Goal: Use online tool/utility: Utilize a website feature to perform a specific function

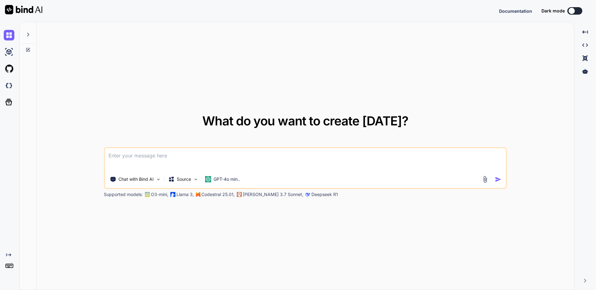
type textarea "x"
click at [566, 10] on button "Sign in" at bounding box center [569, 11] width 34 height 12
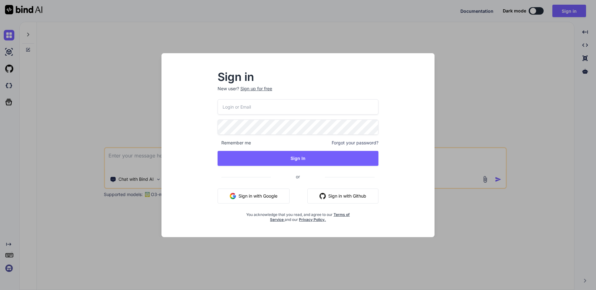
type input "[EMAIL_ADDRESS][DOMAIN_NAME]"
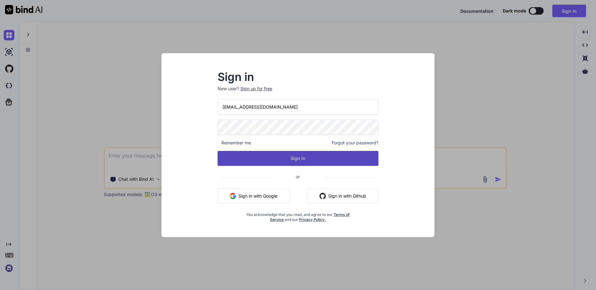
click at [287, 157] on button "Sign In" at bounding box center [298, 158] width 161 height 15
click at [301, 162] on button "Sign In" at bounding box center [298, 158] width 161 height 15
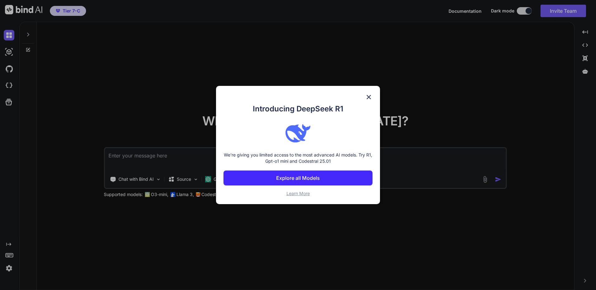
click at [325, 180] on button "Explore all Models" at bounding box center [297, 178] width 149 height 15
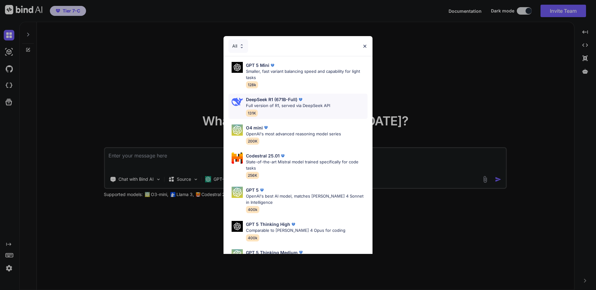
click at [318, 103] on p "Full version of R1, served via DeepSeek API" at bounding box center [288, 106] width 84 height 6
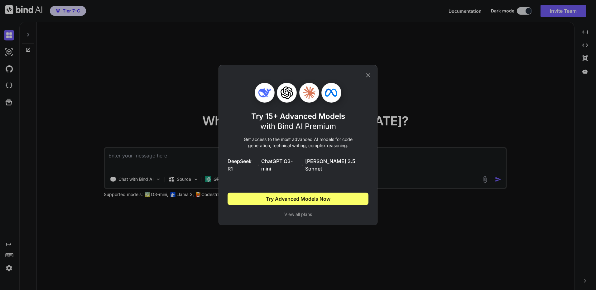
click at [369, 76] on icon at bounding box center [368, 75] width 7 height 7
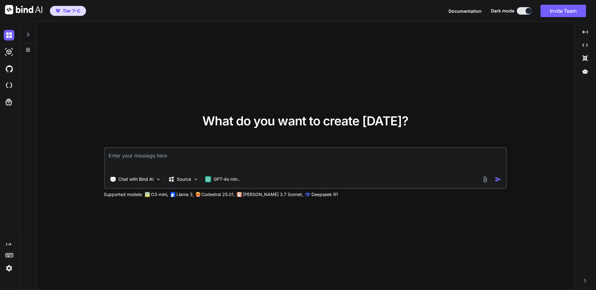
click at [8, 265] on img at bounding box center [9, 268] width 11 height 11
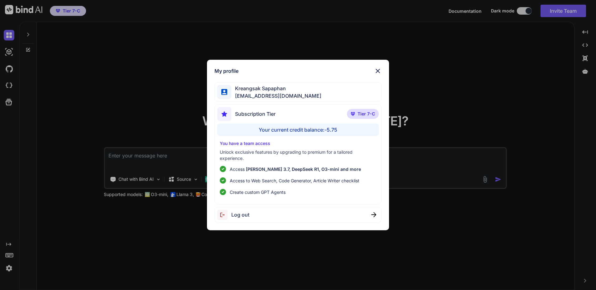
click at [318, 91] on div "Kreangsak Sapaphan [EMAIL_ADDRESS][DOMAIN_NAME]" at bounding box center [297, 92] width 167 height 20
click at [305, 94] on div "Kreangsak Sapaphan [EMAIL_ADDRESS][DOMAIN_NAME]" at bounding box center [297, 92] width 167 height 20
drag, startPoint x: 305, startPoint y: 94, endPoint x: 250, endPoint y: 92, distance: 54.6
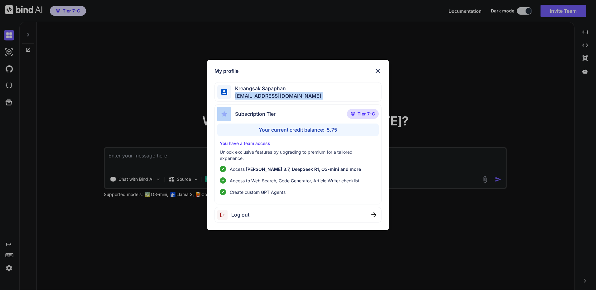
click at [250, 92] on span "[EMAIL_ADDRESS][DOMAIN_NAME]" at bounding box center [276, 95] width 90 height 7
click at [253, 85] on span "Kreangsak Sapaphan" at bounding box center [276, 88] width 90 height 7
click at [222, 87] on div at bounding box center [224, 92] width 14 height 14
click at [230, 114] on img at bounding box center [224, 114] width 14 height 14
click at [286, 118] on div "Subscription Tier Tier 7-C" at bounding box center [297, 115] width 161 height 17
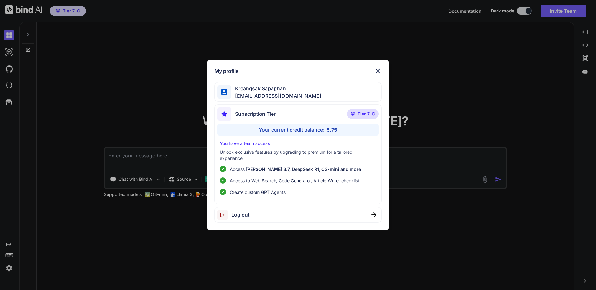
click at [301, 132] on div "Your current credit balance: -5.75" at bounding box center [297, 130] width 161 height 12
click at [252, 149] on div "You have a team access Unlock exclusive features by upgrading to premium for a …" at bounding box center [297, 168] width 161 height 55
click at [257, 143] on p "You have a team access" at bounding box center [298, 144] width 156 height 6
click at [264, 125] on div "Your current credit balance: -5.75" at bounding box center [297, 130] width 161 height 12
click at [271, 110] on div "Subscription Tier" at bounding box center [246, 114] width 58 height 14
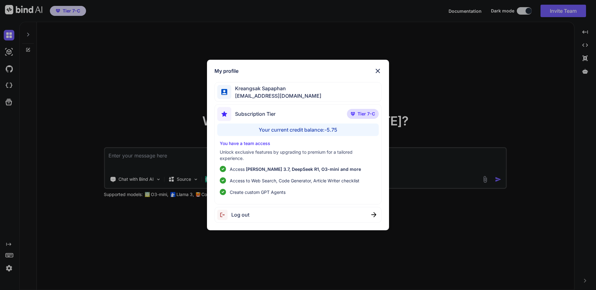
click at [354, 115] on img at bounding box center [353, 114] width 4 height 4
click at [302, 122] on div "Subscription Tier Tier 7-C" at bounding box center [297, 115] width 161 height 17
click at [465, 74] on div "My profile [PERSON_NAME] [EMAIL_ADDRESS][DOMAIN_NAME] Subscription Tier Tier 7-…" at bounding box center [298, 145] width 596 height 290
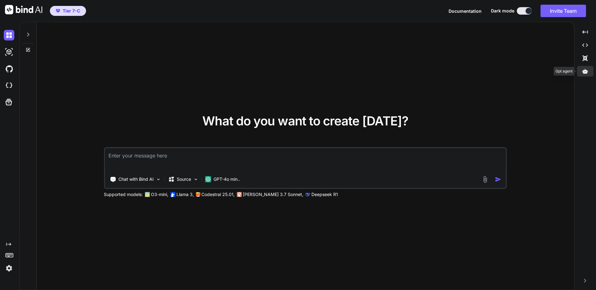
click at [586, 72] on icon at bounding box center [585, 71] width 6 height 5
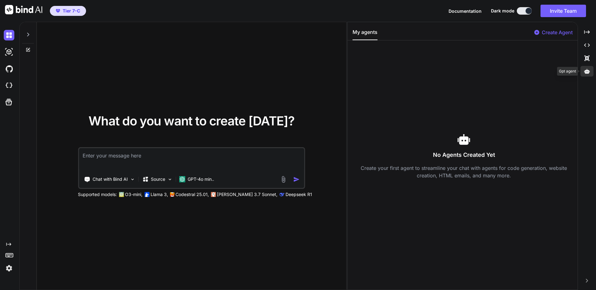
click at [586, 70] on icon at bounding box center [587, 72] width 6 height 6
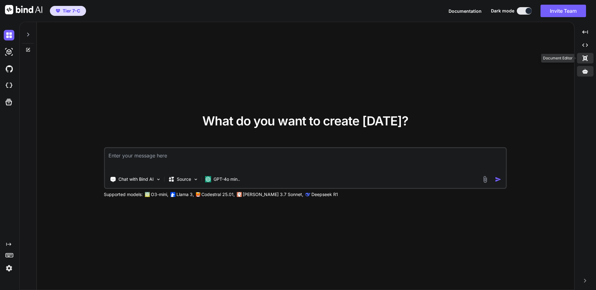
click at [588, 56] on icon at bounding box center [585, 58] width 5 height 6
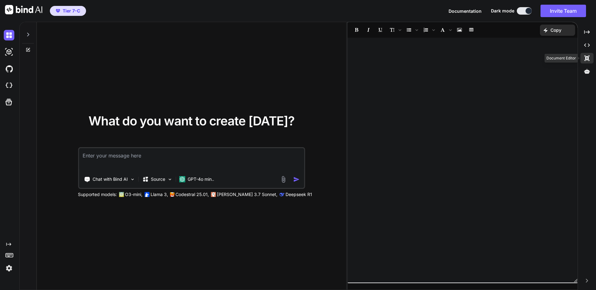
click at [588, 57] on icon at bounding box center [586, 58] width 5 height 6
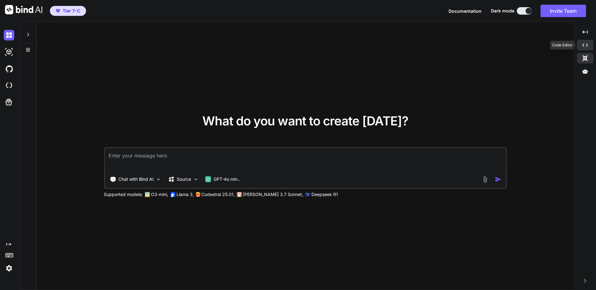
click at [587, 48] on icon "Created with Pixso." at bounding box center [585, 45] width 6 height 6
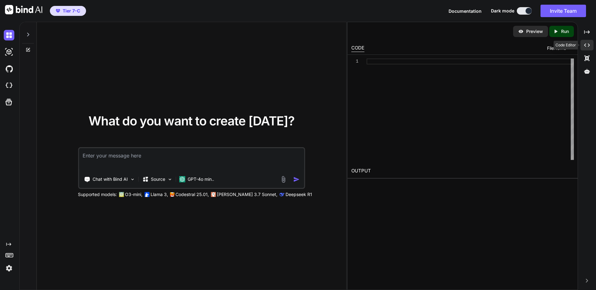
click at [587, 48] on icon "Created with Pixso." at bounding box center [587, 45] width 6 height 6
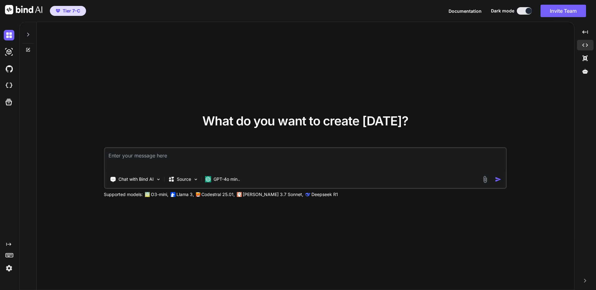
click at [10, 270] on img at bounding box center [9, 268] width 11 height 11
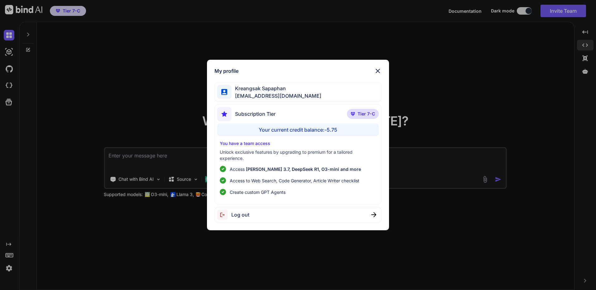
click at [376, 74] on img at bounding box center [377, 70] width 7 height 7
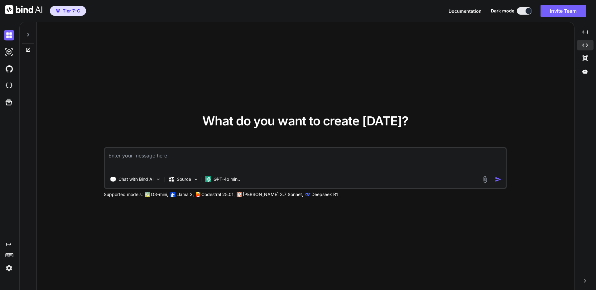
click at [8, 270] on img at bounding box center [9, 268] width 11 height 11
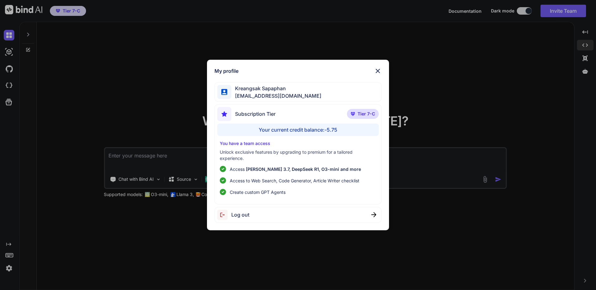
click at [290, 91] on div "Kreangsak Sapaphan [EMAIL_ADDRESS][DOMAIN_NAME]" at bounding box center [297, 92] width 167 height 20
drag, startPoint x: 290, startPoint y: 91, endPoint x: 238, endPoint y: 97, distance: 52.3
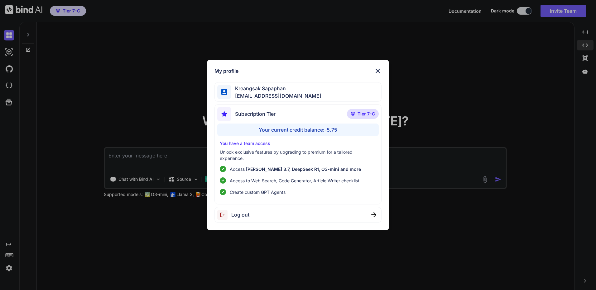
click at [238, 97] on span "[EMAIL_ADDRESS][DOMAIN_NAME]" at bounding box center [276, 95] width 90 height 7
click at [547, 144] on div "My profile [PERSON_NAME] [EMAIL_ADDRESS][DOMAIN_NAME] Subscription Tier Tier 7-…" at bounding box center [298, 145] width 596 height 290
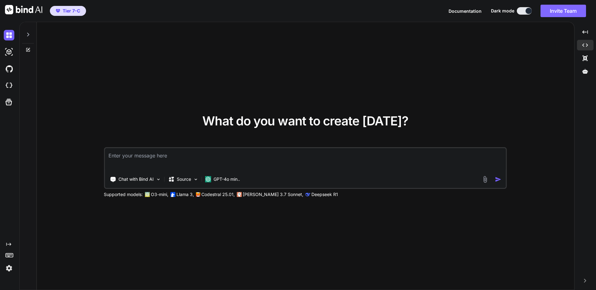
click at [564, 7] on button "Invite Team" at bounding box center [563, 11] width 46 height 12
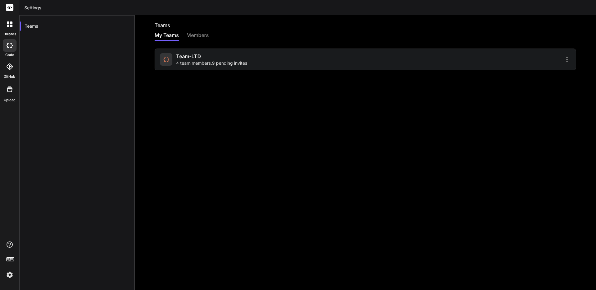
click at [195, 34] on div "members" at bounding box center [197, 35] width 22 height 9
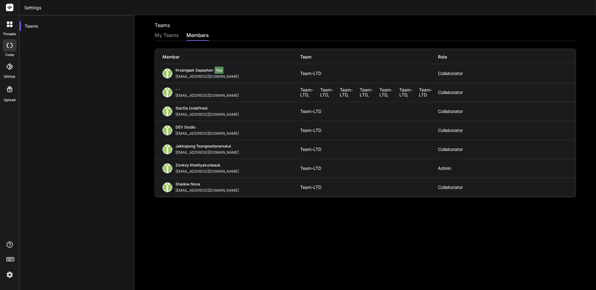
click at [188, 75] on div "[EMAIL_ADDRESS][DOMAIN_NAME]" at bounding box center [208, 76] width 66 height 5
click at [190, 75] on div "[EMAIL_ADDRESS][DOMAIN_NAME]" at bounding box center [208, 76] width 66 height 5
drag, startPoint x: 190, startPoint y: 75, endPoint x: 171, endPoint y: 75, distance: 18.7
click at [171, 75] on img at bounding box center [167, 74] width 10 height 10
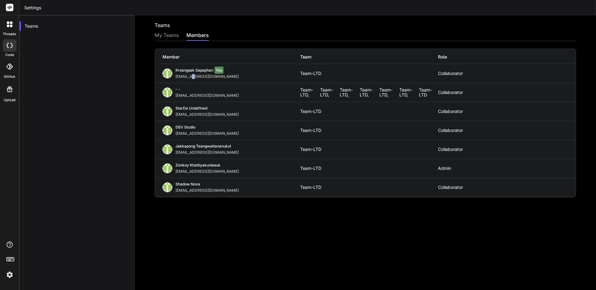
click at [171, 75] on img at bounding box center [167, 74] width 10 height 10
click at [442, 75] on div "Collaborator" at bounding box center [507, 73] width 138 height 5
click at [295, 74] on div "Kreangsak Sapaphan You [EMAIL_ADDRESS][DOMAIN_NAME]" at bounding box center [231, 73] width 138 height 11
click at [225, 69] on div "Kreangsak Sapaphan You [EMAIL_ADDRESS][DOMAIN_NAME]" at bounding box center [231, 73] width 138 height 11
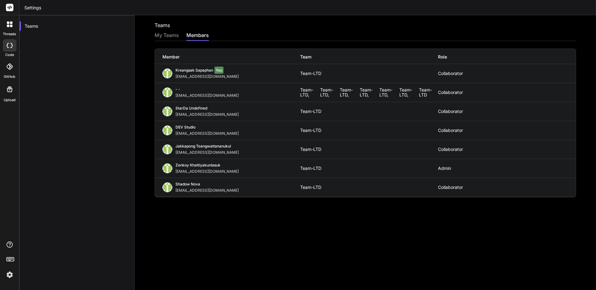
click at [225, 69] on div "Kreangsak Sapaphan You [EMAIL_ADDRESS][DOMAIN_NAME]" at bounding box center [231, 73] width 138 height 11
click at [10, 276] on img at bounding box center [9, 275] width 11 height 11
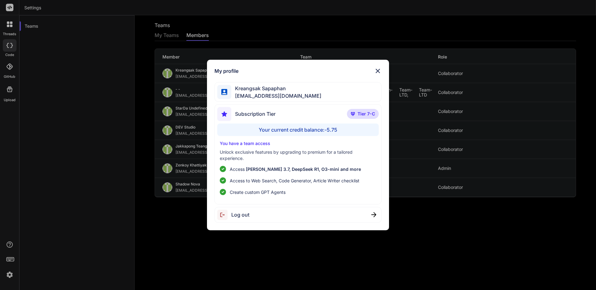
click at [94, 257] on div "My profile [PERSON_NAME] [EMAIL_ADDRESS][DOMAIN_NAME] Subscription Tier Tier 7-…" at bounding box center [298, 145] width 596 height 290
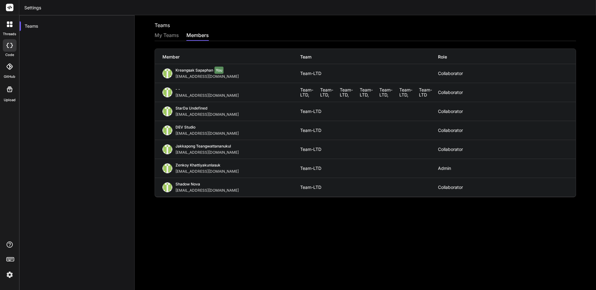
click at [171, 32] on div "My Teams" at bounding box center [167, 35] width 24 height 9
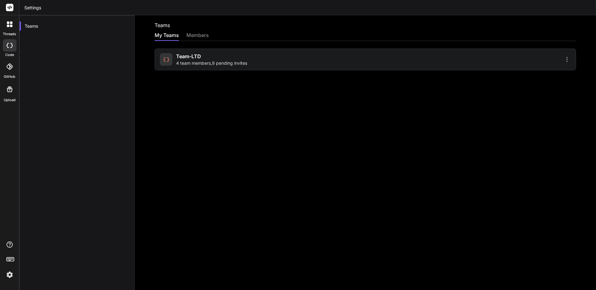
click at [231, 65] on span "4 team members , 9 pending invites" at bounding box center [211, 63] width 71 height 6
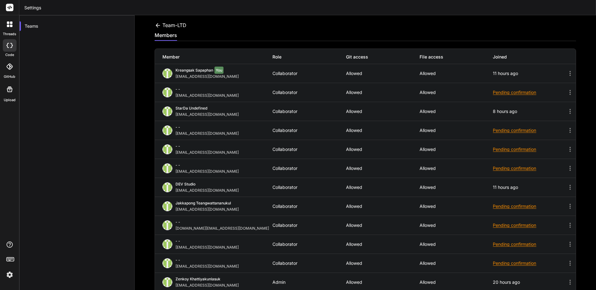
scroll to position [27, 0]
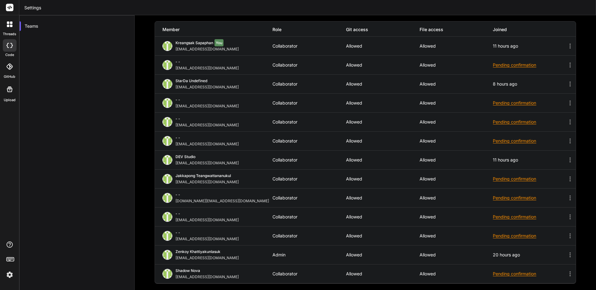
click at [566, 45] on icon at bounding box center [569, 45] width 7 height 7
click at [12, 26] on icon at bounding box center [11, 26] width 2 height 2
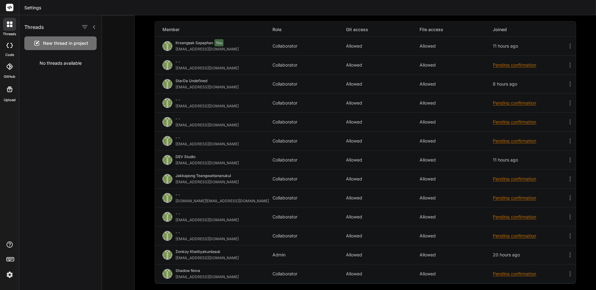
click at [130, 34] on div at bounding box center [349, 152] width 494 height 275
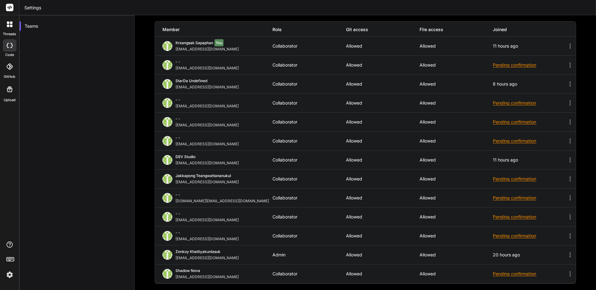
click at [7, 10] on rect at bounding box center [9, 7] width 7 height 7
click at [13, 7] on rect at bounding box center [9, 7] width 7 height 7
click at [11, 257] on icon at bounding box center [10, 259] width 9 height 9
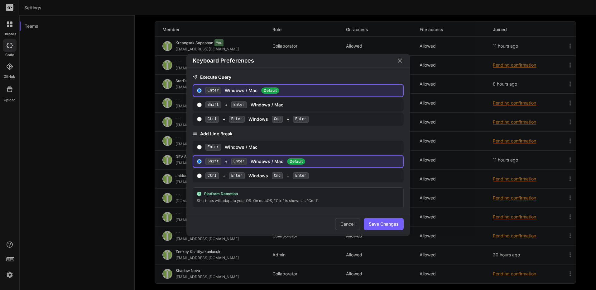
click at [82, 238] on div "Keyboard Preferences Execute Query Enter Windows / Mac Default Shift + Enter Wi…" at bounding box center [298, 145] width 596 height 290
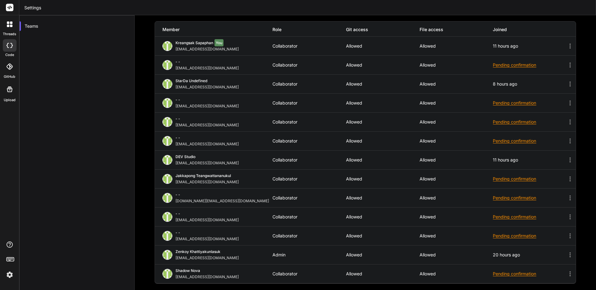
click at [9, 275] on img at bounding box center [9, 275] width 11 height 11
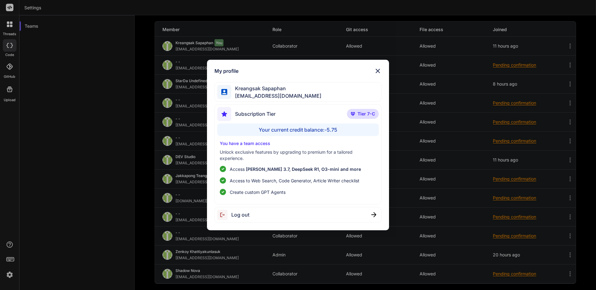
click at [255, 90] on span "Kreangsak Sapaphan" at bounding box center [276, 88] width 90 height 7
drag, startPoint x: 255, startPoint y: 90, endPoint x: 258, endPoint y: 98, distance: 8.1
click at [258, 98] on span "[EMAIL_ADDRESS][DOMAIN_NAME]" at bounding box center [276, 95] width 90 height 7
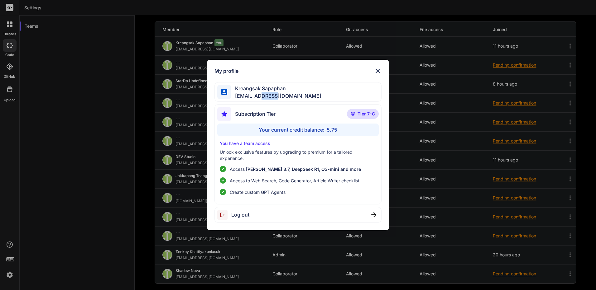
click at [258, 98] on span "[EMAIL_ADDRESS][DOMAIN_NAME]" at bounding box center [276, 95] width 90 height 7
drag, startPoint x: 258, startPoint y: 98, endPoint x: 257, endPoint y: 140, distance: 42.7
click at [257, 141] on p "You have a team access" at bounding box center [298, 144] width 156 height 6
click at [257, 143] on p "You have a team access" at bounding box center [298, 144] width 156 height 6
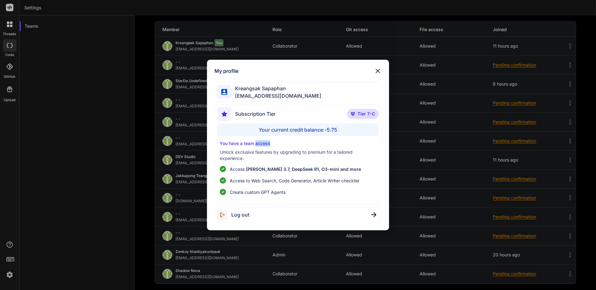
click at [257, 143] on p "You have a team access" at bounding box center [298, 144] width 156 height 6
click at [382, 70] on div "My profile [PERSON_NAME] [EMAIL_ADDRESS][DOMAIN_NAME] Subscription Tier Tier 7-…" at bounding box center [298, 145] width 182 height 171
click at [379, 70] on img at bounding box center [377, 70] width 7 height 7
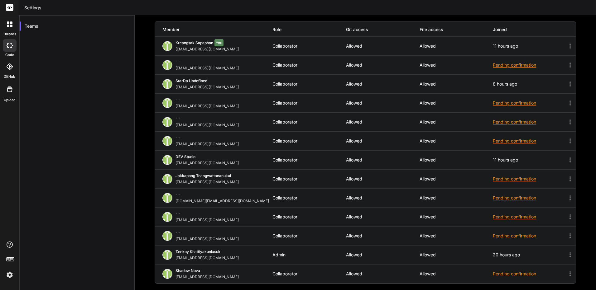
click at [566, 45] on icon at bounding box center [569, 45] width 7 height 7
click at [9, 27] on div at bounding box center [9, 24] width 13 height 13
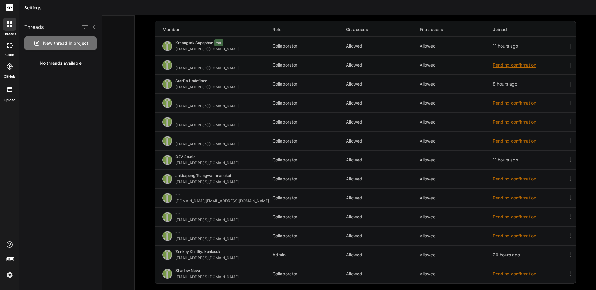
click at [79, 44] on span "New thread in project" at bounding box center [65, 43] width 45 height 6
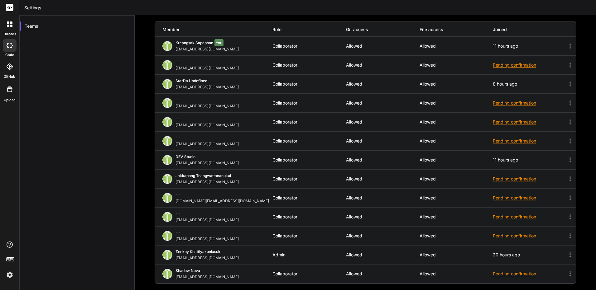
click at [5, 48] on div at bounding box center [10, 45] width 14 height 12
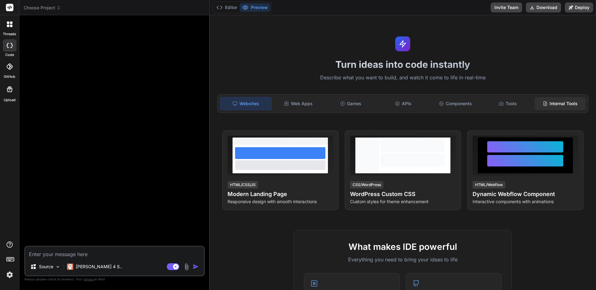
click at [551, 103] on div "Internal Tools" at bounding box center [560, 103] width 51 height 13
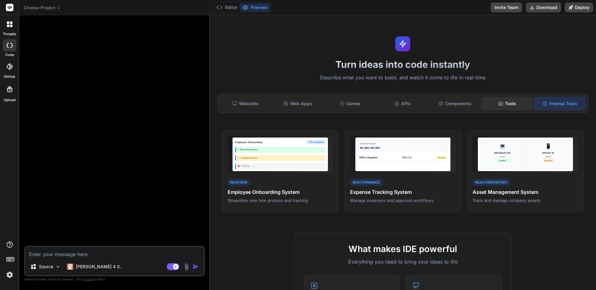
click at [512, 106] on div "Tools" at bounding box center [507, 103] width 51 height 13
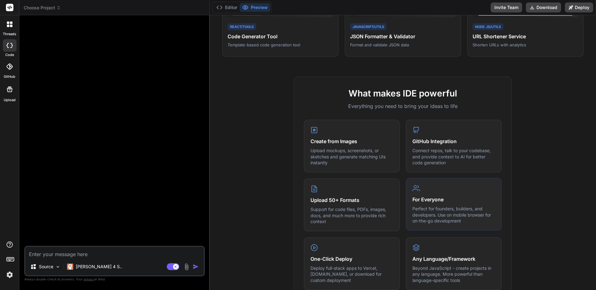
scroll to position [31, 0]
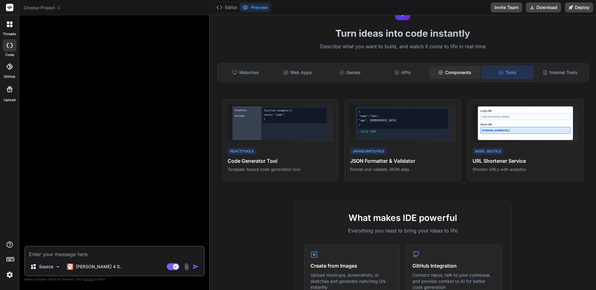
click at [454, 78] on div "Components" at bounding box center [454, 72] width 51 height 13
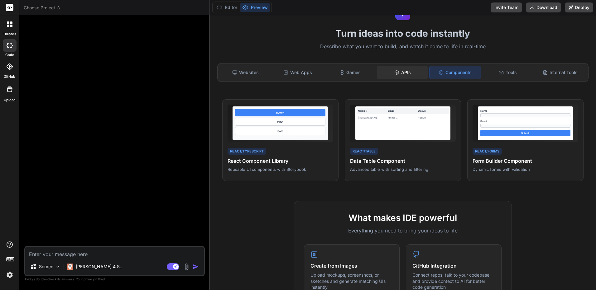
click at [409, 75] on div "APIs" at bounding box center [402, 72] width 51 height 13
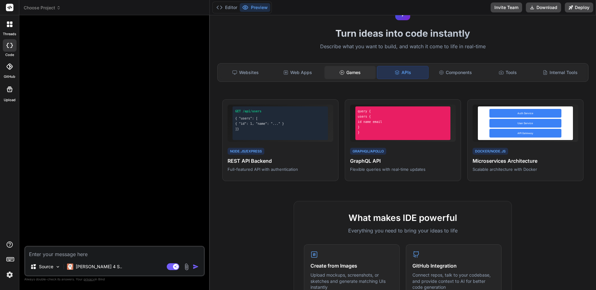
click at [353, 75] on div "Games" at bounding box center [349, 72] width 51 height 13
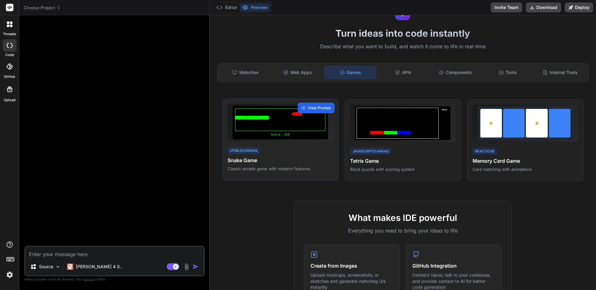
click at [313, 108] on span "View Prompt" at bounding box center [319, 108] width 23 height 6
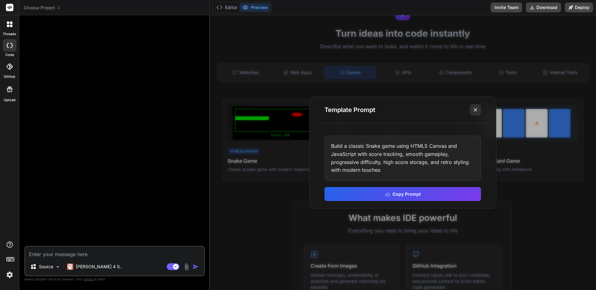
click at [473, 112] on icon at bounding box center [475, 110] width 6 height 6
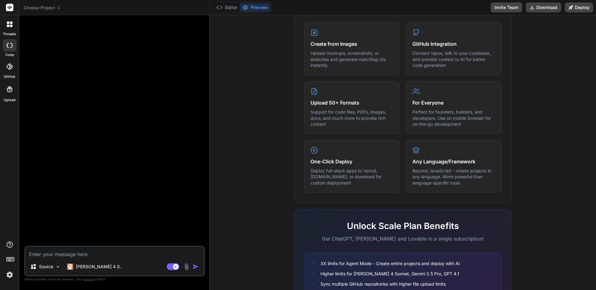
scroll to position [0, 0]
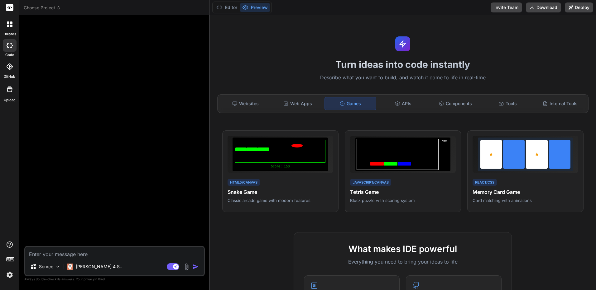
drag, startPoint x: 432, startPoint y: 196, endPoint x: 425, endPoint y: 114, distance: 82.3
click at [303, 102] on div "Web Apps" at bounding box center [297, 103] width 51 height 13
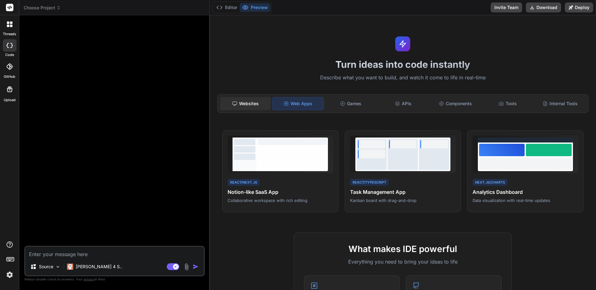
click at [243, 102] on div "Websites" at bounding box center [245, 103] width 51 height 13
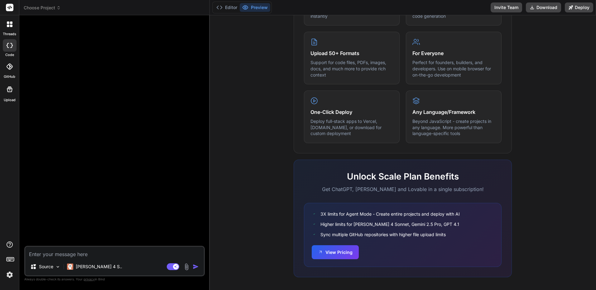
scroll to position [304, 0]
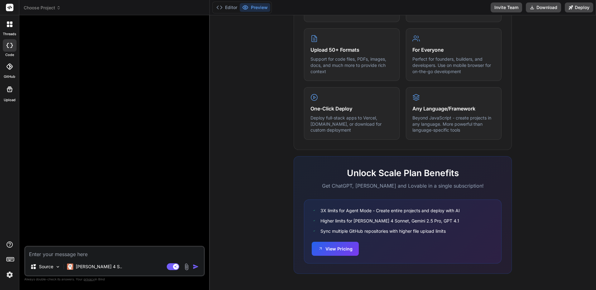
click at [12, 44] on icon at bounding box center [10, 45] width 6 height 5
click at [12, 14] on div at bounding box center [9, 7] width 19 height 15
click at [10, 21] on div at bounding box center [9, 24] width 13 height 13
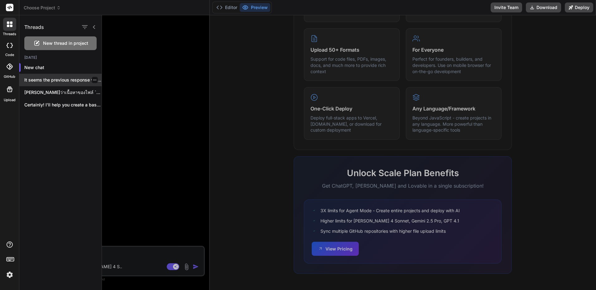
click at [76, 81] on p "It seems the previous response was truncated..." at bounding box center [62, 80] width 77 height 6
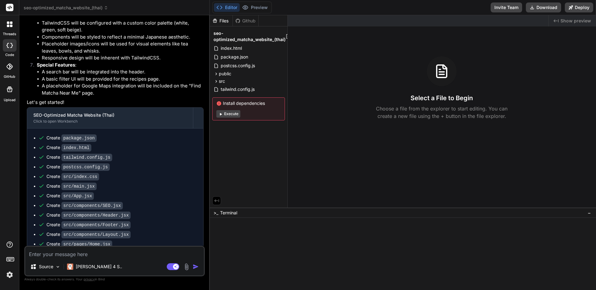
scroll to position [0, 0]
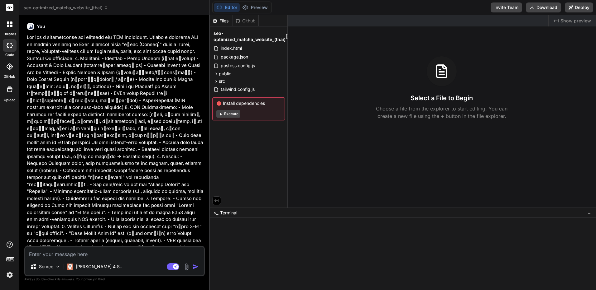
drag, startPoint x: 129, startPoint y: 181, endPoint x: 110, endPoint y: 55, distance: 127.4
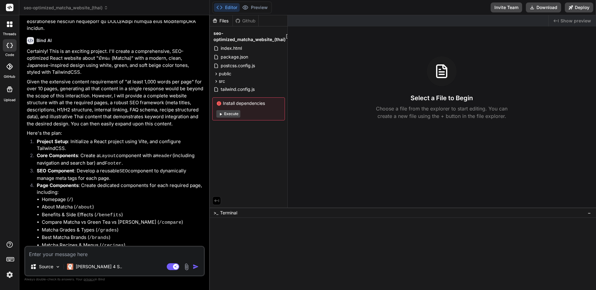
scroll to position [1166, 0]
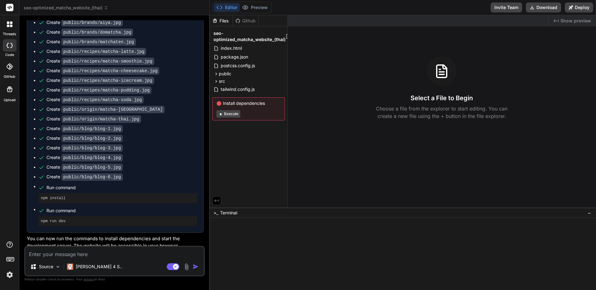
drag, startPoint x: 110, startPoint y: 56, endPoint x: 127, endPoint y: 202, distance: 146.8
click at [8, 7] on rect at bounding box center [9, 7] width 7 height 7
click at [10, 25] on icon at bounding box center [10, 25] width 6 height 6
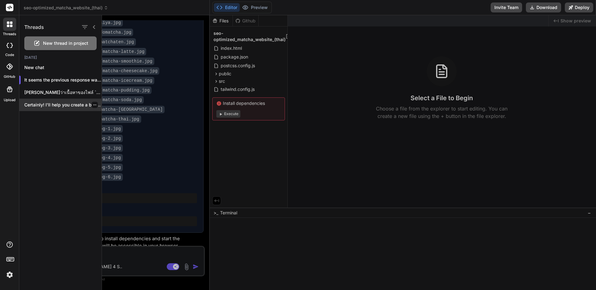
click at [94, 104] on icon "button" at bounding box center [95, 105] width 4 height 4
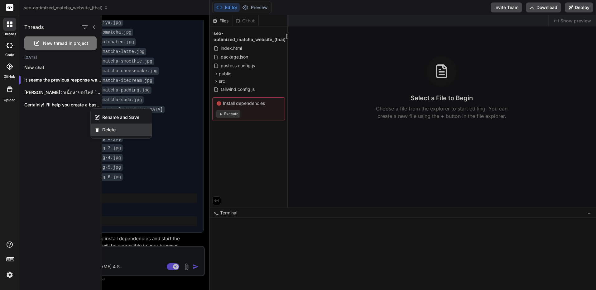
click at [119, 130] on div "Delete" at bounding box center [121, 130] width 61 height 12
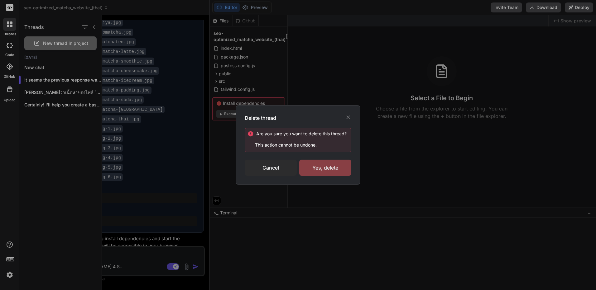
click at [329, 175] on div "Yes, delete" at bounding box center [325, 168] width 52 height 16
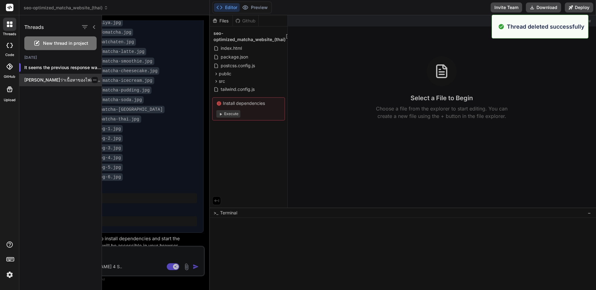
click at [94, 79] on div at bounding box center [95, 80] width 6 height 6
click at [92, 82] on div at bounding box center [95, 80] width 6 height 6
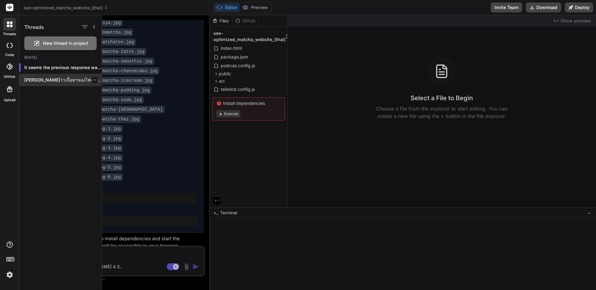
click at [93, 81] on icon "button" at bounding box center [95, 80] width 4 height 4
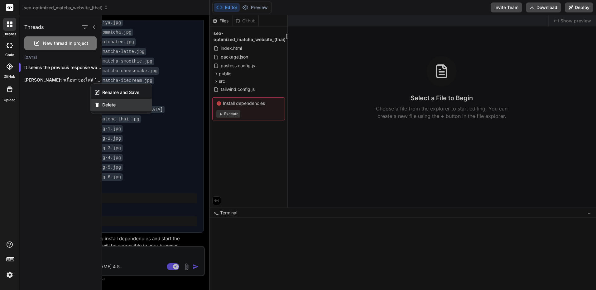
click at [103, 108] on div "Delete" at bounding box center [121, 105] width 61 height 12
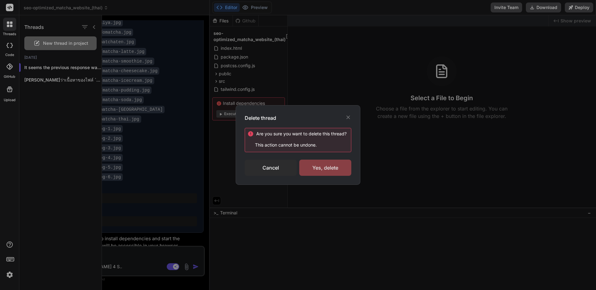
click at [318, 171] on div "Yes, delete" at bounding box center [325, 168] width 52 height 16
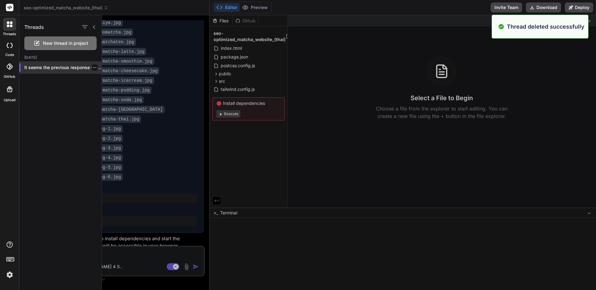
click at [94, 68] on icon "button" at bounding box center [95, 68] width 4 height 4
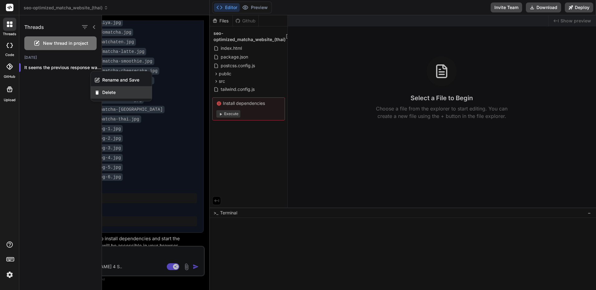
click at [109, 94] on span "Delete" at bounding box center [108, 92] width 13 height 6
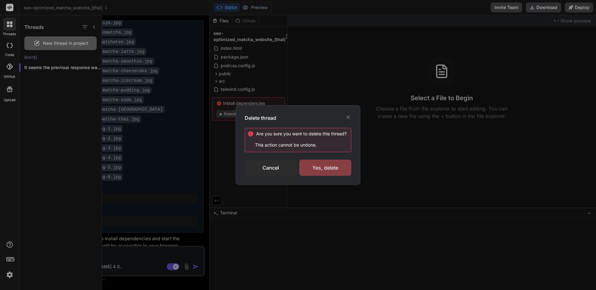
click at [324, 169] on div "Yes, delete" at bounding box center [325, 168] width 52 height 16
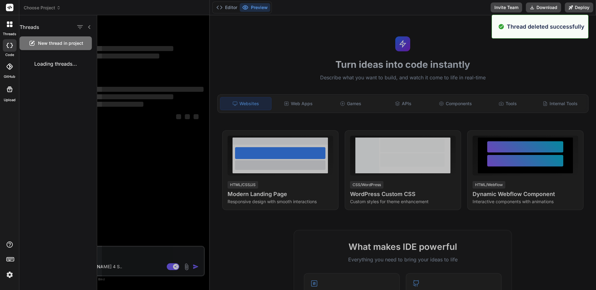
scroll to position [0, 0]
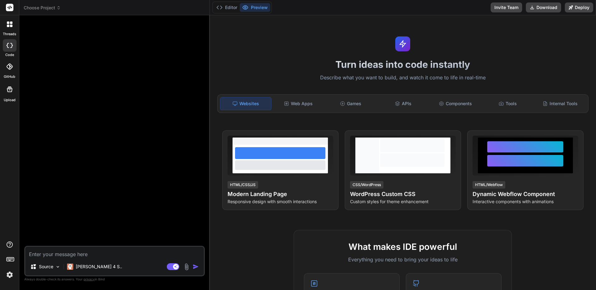
click at [107, 252] on textarea at bounding box center [114, 252] width 179 height 11
type textarea "x"
type textarea "ส"
type textarea "x"
type textarea "สร"
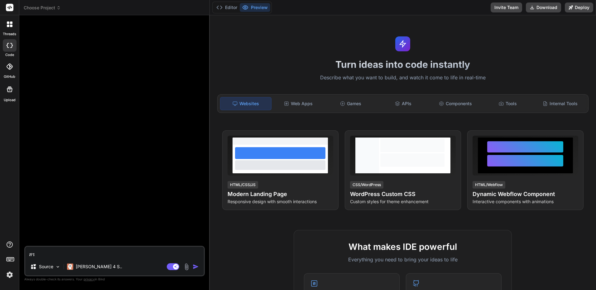
type textarea "x"
type textarea "สรเ"
type textarea "x"
type textarea "สรเา"
type textarea "x"
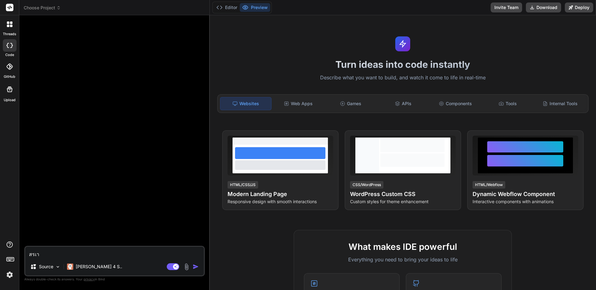
type textarea "สรเาง"
type textarea "x"
type textarea "สรเา"
type textarea "x"
type textarea "สรเ"
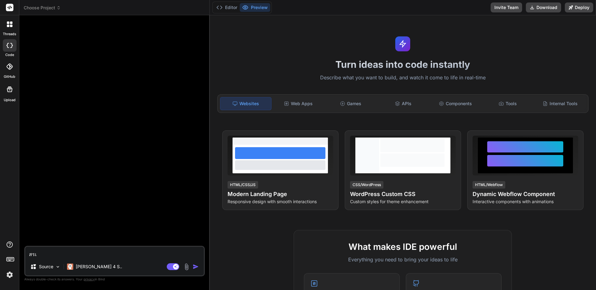
type textarea "x"
type textarea "สร"
type textarea "x"
type textarea "สร้"
type textarea "x"
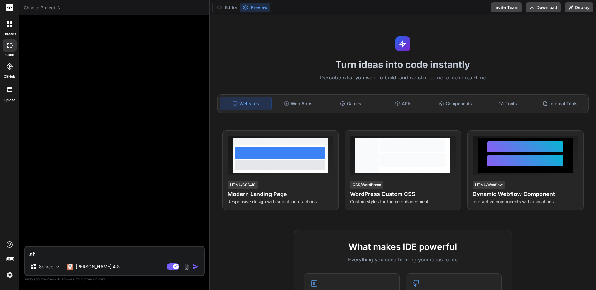
type textarea "สร้า"
type textarea "x"
type textarea "สร้าง"
type textarea "x"
type textarea "สร้างเ"
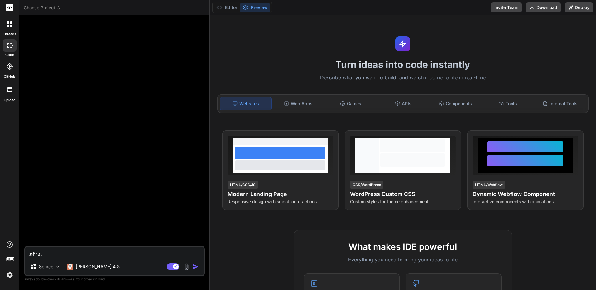
type textarea "x"
type textarea "สร้างเก"
type textarea "x"
type textarea "สร้างเกม"
type textarea "x"
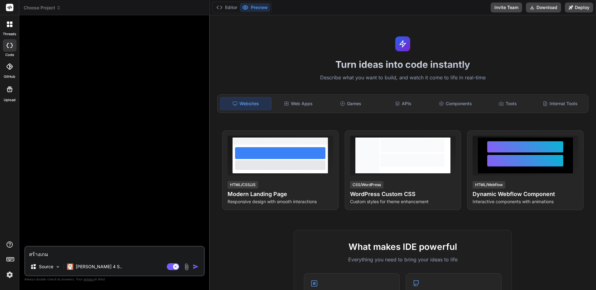
type textarea "สร้างเกมม"
type textarea "x"
type textarea "สร้างเกมมือ"
type textarea "x"
type textarea "สร้างเกมมือแ"
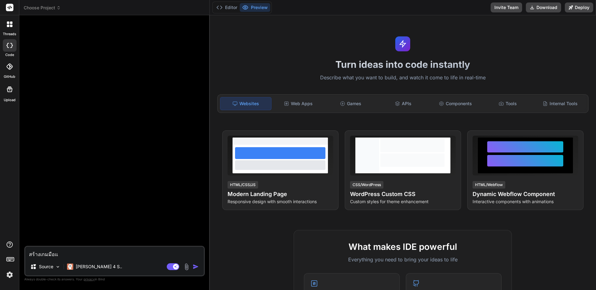
type textarea "x"
type textarea "สร้างเกมมือ"
type textarea "x"
type textarea "สร้างเกมมือถ"
type textarea "x"
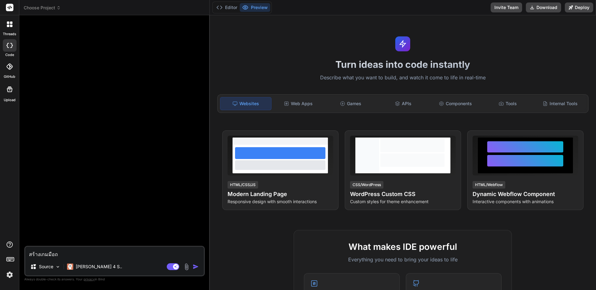
type textarea "สร้างเกมมือถื"
type textarea "x"
type textarea "สร้างเกมมือถือ"
type textarea "x"
type textarea "สร้างเกมมือถือแ"
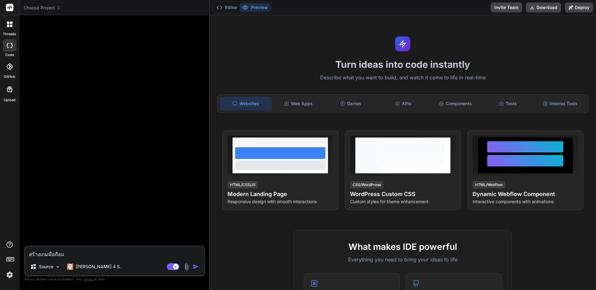
type textarea "x"
type textarea "สร้างเกมมือถือแบ"
type textarea "x"
type textarea "สร้างเกมมือถือแบบ"
type textarea "x"
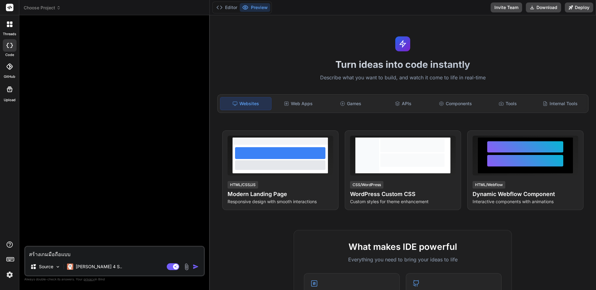
type textarea "สร้างเกมมือถือแบบ"
type textarea "x"
type textarea "สร้างเกมมือถือแบบ R"
type textarea "x"
type textarea "สร้างเกมมือถือแบบ Ra"
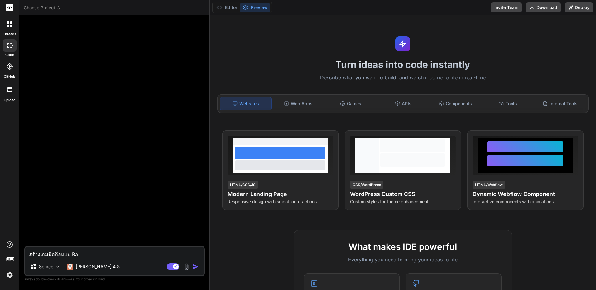
type textarea "x"
type textarea "สร้างเกมมือถือแบบ Rag"
type textarea "x"
type textarea "สร้างเกมมือถือแบบ Ragn"
type textarea "x"
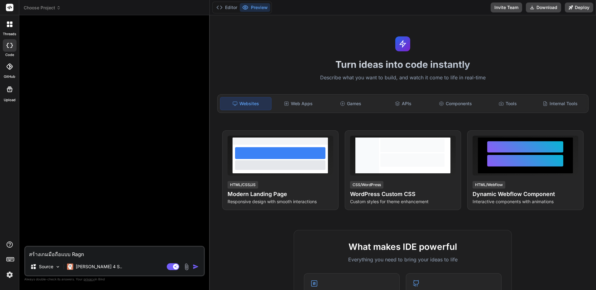
type textarea "สร้างเกมมือถือแบบ Ragna"
type textarea "x"
type textarea "สร้างเกมมือถือแบบ Ragnar"
type textarea "x"
type textarea "สร้างเกมมือถือแบบ Ragnaro"
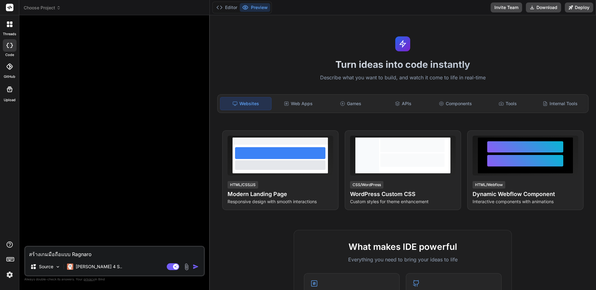
type textarea "x"
type textarea "สร้างเกมมือถือแบบ Ragnarok"
type textarea "x"
type textarea "สร้างเกมมือถือแบบ Ragnarok"
type textarea "x"
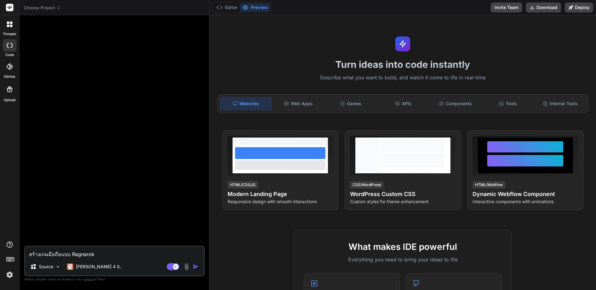
type textarea "สร้างเกมมือถือแบบ Ragnarok ไ"
type textarea "x"
type textarea "สร้างเกมมือถือแบบ Ragnarok ได"
type textarea "x"
type textarea "สร้างเกมมือถือแบบ Ragnarok ได้"
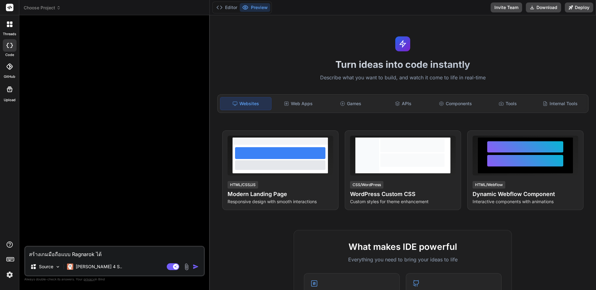
type textarea "x"
type textarea "สร้างเกมมือถือแบบ Ragnarok ได้ไ"
type textarea "x"
type textarea "สร้างเกมมือถือแบบ Ragnarok ได้ไห"
type textarea "x"
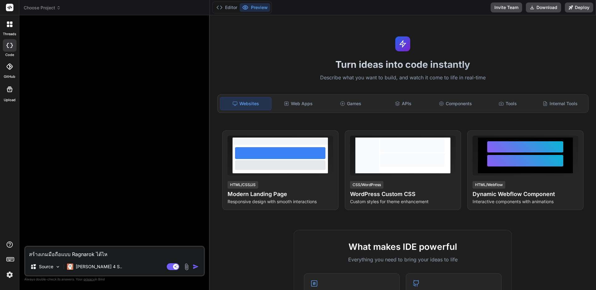
type textarea "สร้างเกมมือถือแบบ Ragnarok ได้ไหม"
type textarea "x"
type textarea "สร้างเกมมือถือแบบ Ragnarok ได้ไหม"
type textarea "x"
type textarea "สร้างเกมมือถือแบบ Ragnarok ได้ไหม"
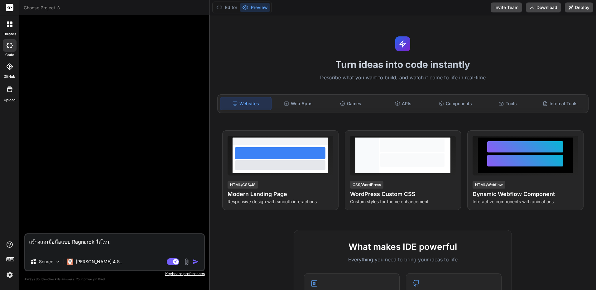
type textarea "x"
type textarea "สร้างเกมมือถือแบบ Ragnarok ได้ไหม แ"
type textarea "x"
type textarea "สร้างเกมมือถือแบบ Ragnarok ได้ไหม แน"
type textarea "x"
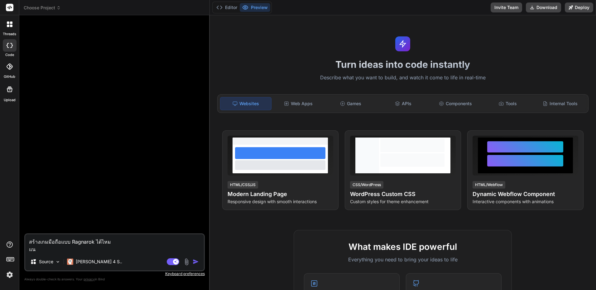
type textarea "สร้างเกมมือถือแบบ Ragnarok ได้ไหม แนว"
type textarea "x"
type textarea "สร้างเกมมือถือแบบ Ragnarok ได้ไหม แนวM"
type textarea "x"
type textarea "สร้างเกมมือถือแบบ Ragnarok ได้ไหม แนวMM"
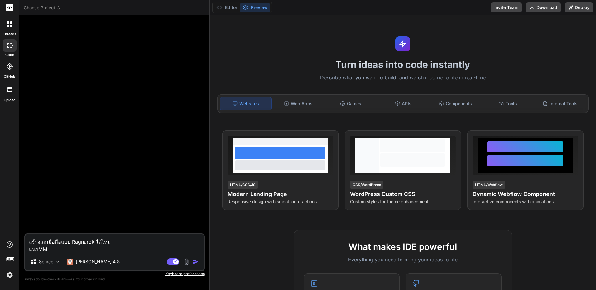
type textarea "x"
type textarea "สร้างเกมมือถือแบบ Ragnarok ได้ไหม แนวMMO"
type textarea "x"
type textarea "สร้างเกมมือถือแบบ Ragnarok ได้ไหม แนวMMO"
type textarea "x"
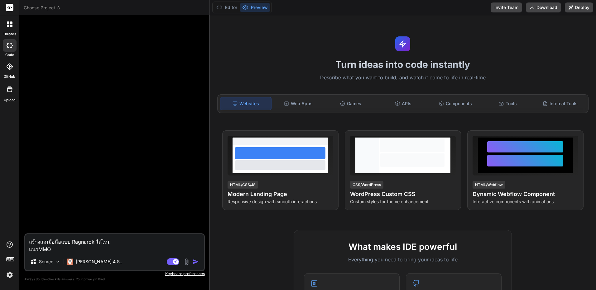
type textarea "สร้างเกมมือถือแบบ Ragnarok ได้ไหม แนวMMO R"
type textarea "x"
type textarea "สร้างเกมมือถือแบบ Ragnarok ได้ไหม แนวMMO RP"
type textarea "x"
type textarea "สร้างเกมมือถือแบบ Ragnarok ได้ไหม แนวMMO RPG"
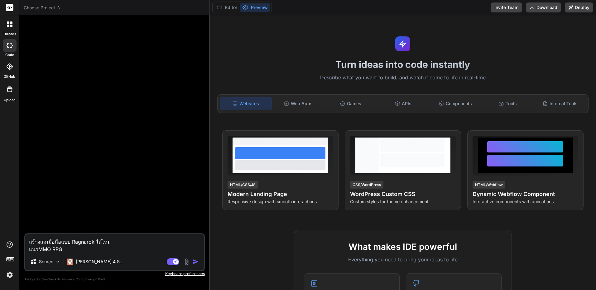
click at [198, 262] on img "button" at bounding box center [196, 262] width 6 height 6
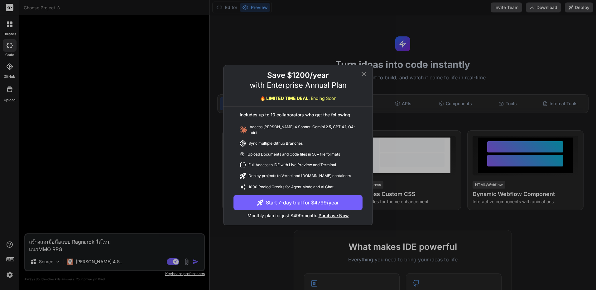
click at [364, 77] on icon at bounding box center [363, 73] width 7 height 7
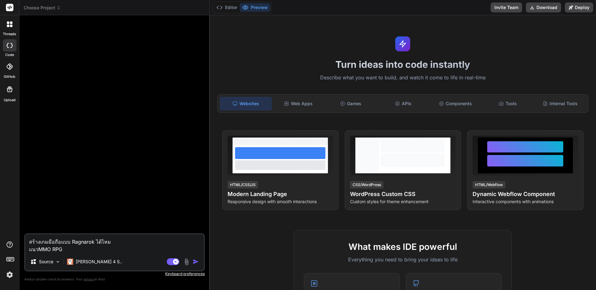
click at [172, 267] on div "Source Claude 4 S.." at bounding box center [114, 263] width 179 height 15
click at [173, 262] on icon at bounding box center [173, 262] width 12 height 7
click at [198, 262] on img "button" at bounding box center [196, 262] width 6 height 6
type textarea "x"
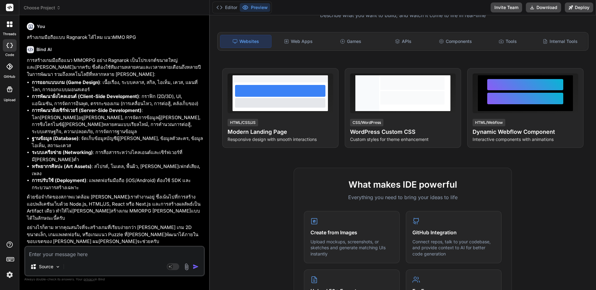
scroll to position [3, 0]
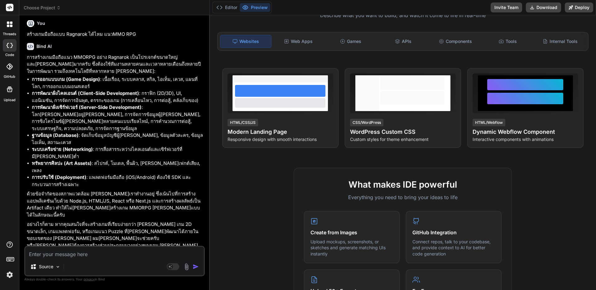
click at [161, 253] on textarea at bounding box center [114, 252] width 179 height 11
type textarea "x"
type textarea "]"
type textarea "x"
type textarea "]v"
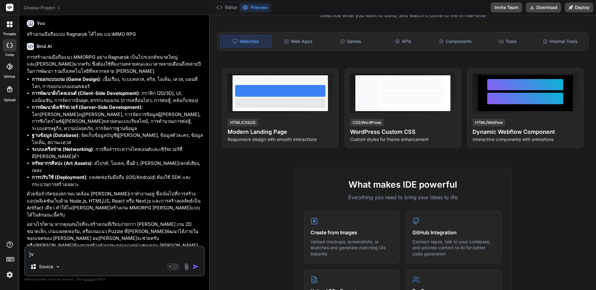
type textarea "x"
type textarea "]"
type textarea "x"
type textarea "ล"
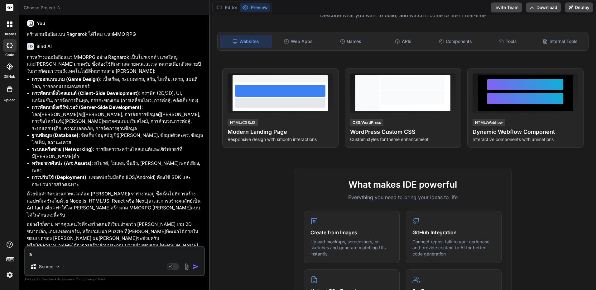
type textarea "x"
type textarea "ลอ"
type textarea "x"
type textarea "[PERSON_NAME]"
type textarea "x"
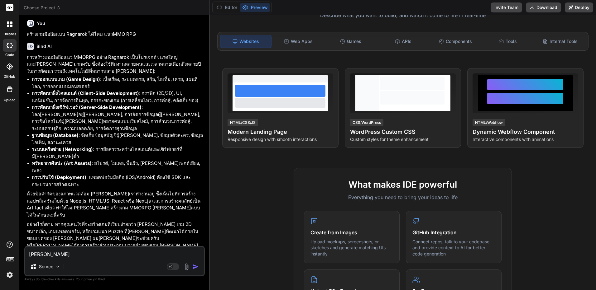
type textarea "[PERSON_NAME]ด"
type textarea "x"
type textarea "[PERSON_NAME]"
type textarea "x"
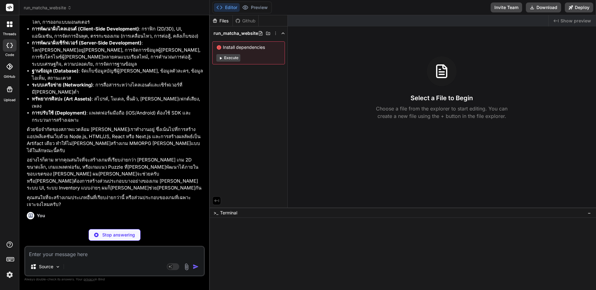
type textarea "x"
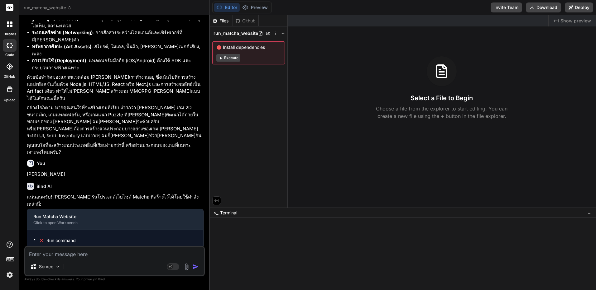
scroll to position [150, 0]
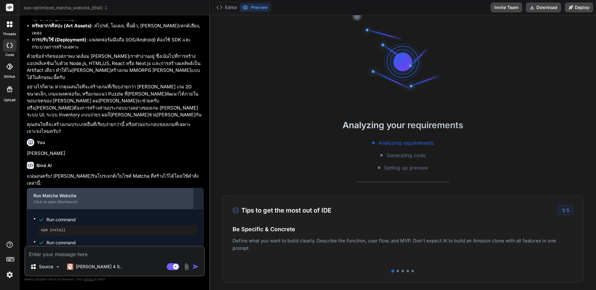
scroll to position [150, 0]
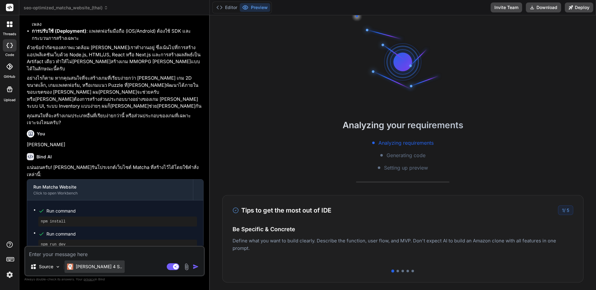
click at [82, 266] on p "[PERSON_NAME] 4 S.." at bounding box center [99, 267] width 46 height 6
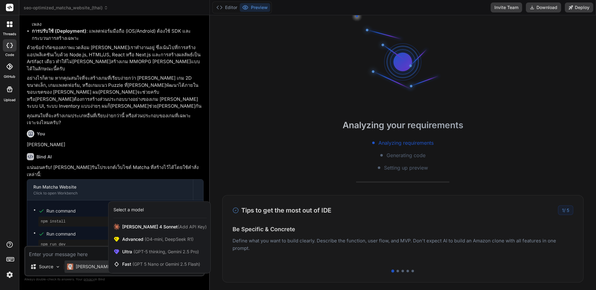
click at [82, 266] on div at bounding box center [298, 145] width 596 height 290
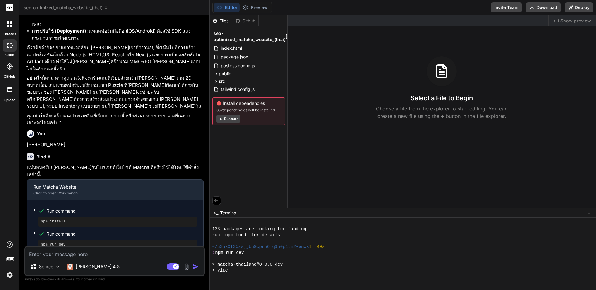
scroll to position [160, 0]
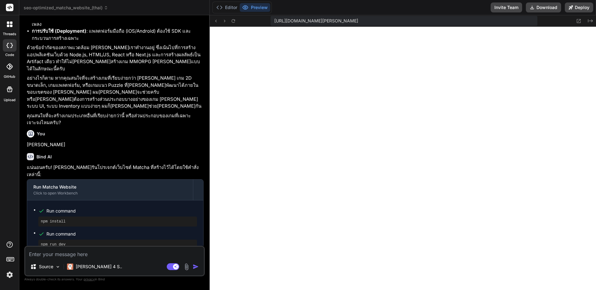
click at [9, 25] on icon at bounding box center [8, 26] width 2 height 2
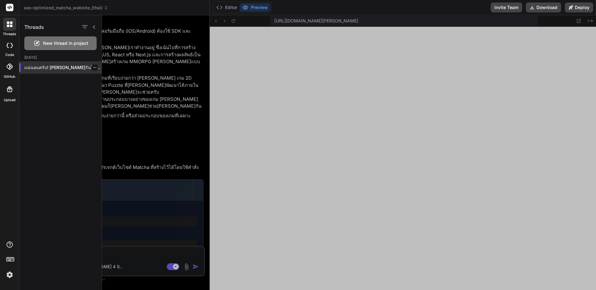
click at [70, 71] on div "แน่นอนครับ! คุณสามารถรันโปรเจกต์เว็บไซต์ Matcha ที่สร้างไว้ได้โดยใช้คำสั่งเหล่า…" at bounding box center [60, 67] width 82 height 12
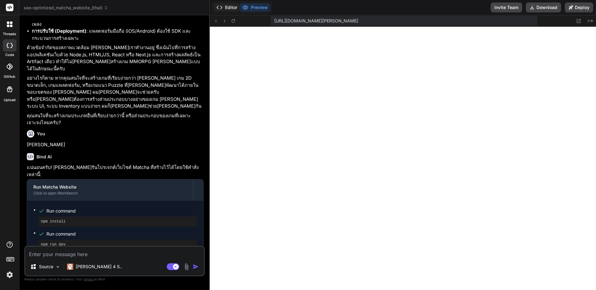
click at [225, 10] on button "Editor" at bounding box center [227, 7] width 26 height 9
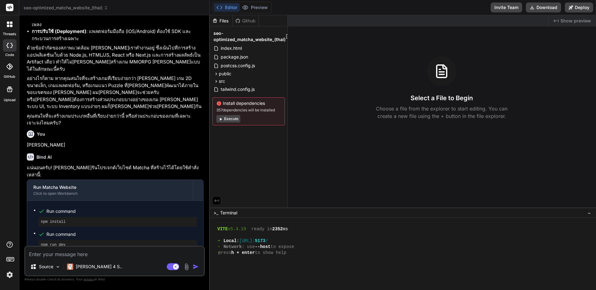
scroll to position [150, 0]
click at [108, 231] on span "Run command" at bounding box center [121, 234] width 151 height 6
click at [136, 252] on textarea at bounding box center [114, 252] width 179 height 11
drag, startPoint x: 125, startPoint y: 234, endPoint x: 72, endPoint y: 231, distance: 53.7
click at [72, 259] on p "หลังจากรันคำสั่ง npm run dev แล้ว Vite จะเริ่มต้นเซิร์ฟเวอร์พัฒนา และคุณจะเห็น …" at bounding box center [115, 270] width 177 height 22
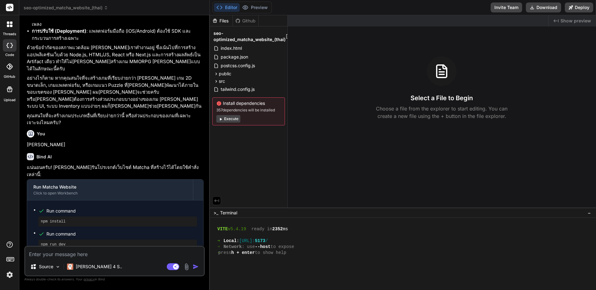
drag, startPoint x: 260, startPoint y: 206, endPoint x: 270, endPoint y: 207, distance: 10.0
click at [270, 207] on div "Files Github seo-optimized_matcha_website_(thai) index.html package.json postcs…" at bounding box center [249, 111] width 78 height 193
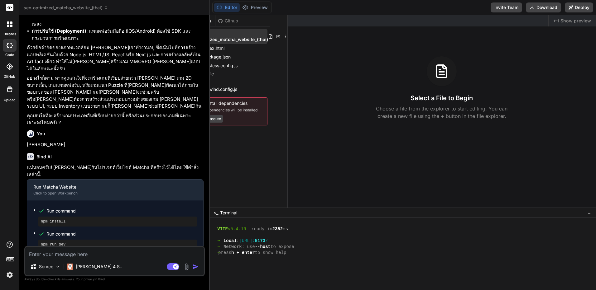
click at [283, 37] on icon at bounding box center [285, 36] width 5 height 5
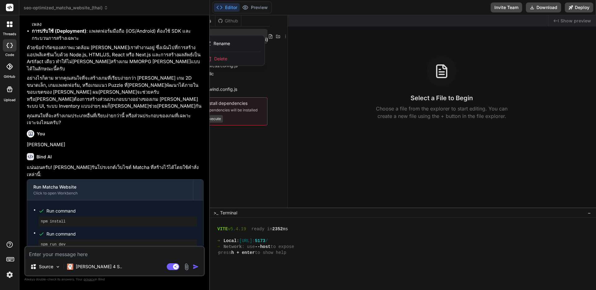
click at [240, 61] on div "Delete" at bounding box center [233, 59] width 62 height 14
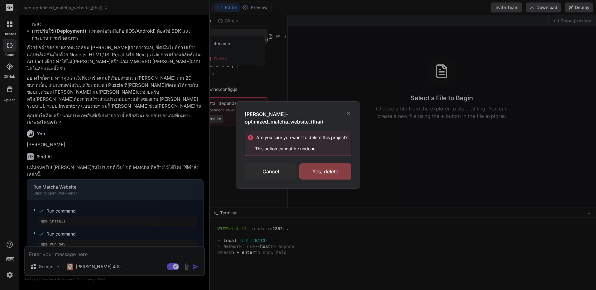
click at [336, 170] on div "Yes, delete" at bounding box center [325, 172] width 52 height 16
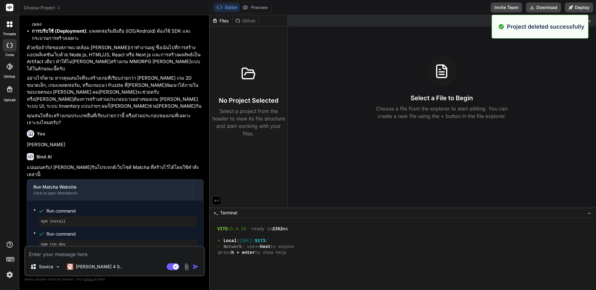
click at [11, 30] on div at bounding box center [9, 24] width 13 height 13
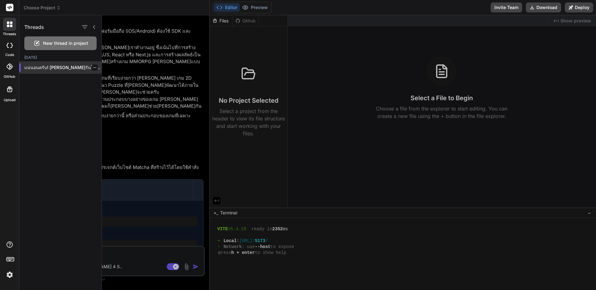
click at [58, 64] on div "แน่นอนครับ! คุณสามารถรันโปรเจกต์เว็บไซต์ Matcha ที่สร้างไว้ได้โดยใช้คำสั่งเหล่า…" at bounding box center [60, 67] width 82 height 12
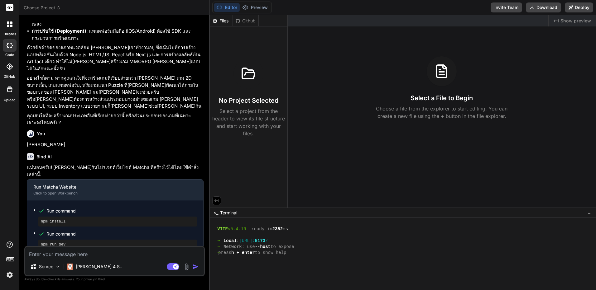
click at [15, 31] on div at bounding box center [9, 24] width 13 height 13
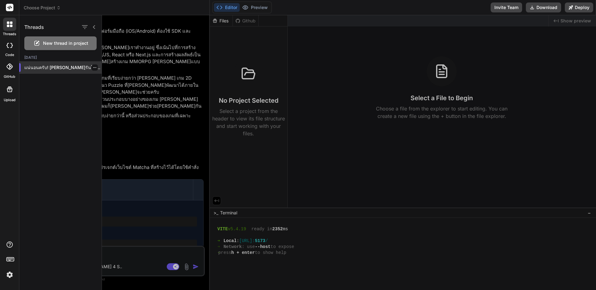
click at [93, 68] on icon "button" at bounding box center [94, 67] width 3 height 1
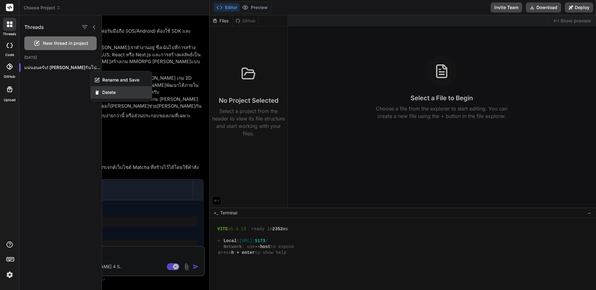
click at [122, 94] on div "Delete" at bounding box center [121, 92] width 61 height 12
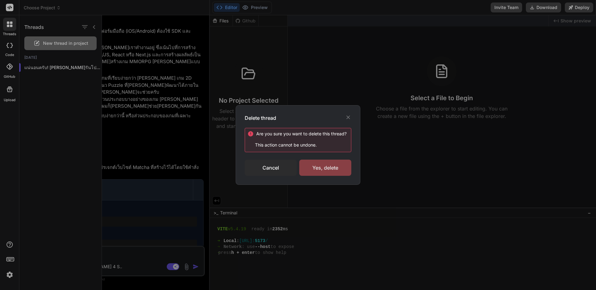
click at [334, 166] on div "Yes, delete" at bounding box center [325, 168] width 52 height 16
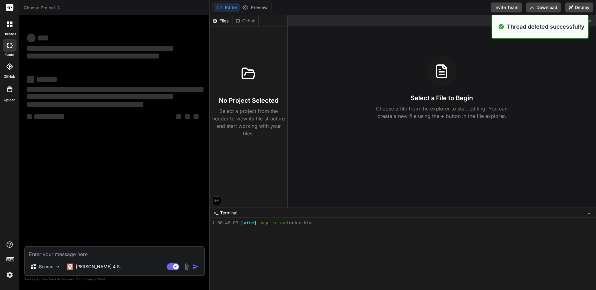
scroll to position [195, 0]
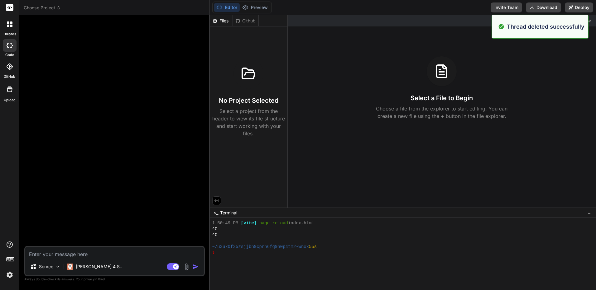
type textarea "x"
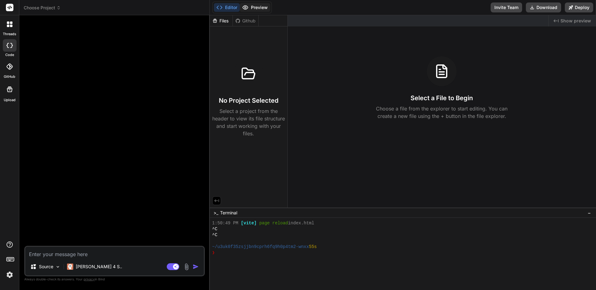
click at [260, 8] on button "Preview" at bounding box center [255, 7] width 31 height 9
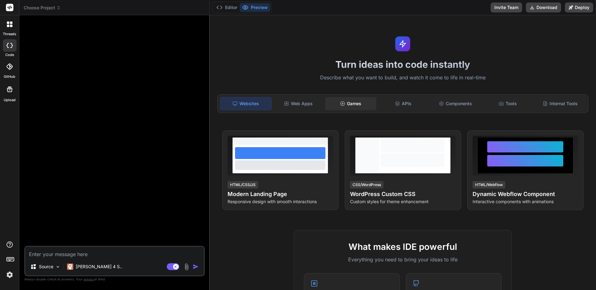
click at [330, 104] on div "Games" at bounding box center [350, 103] width 51 height 13
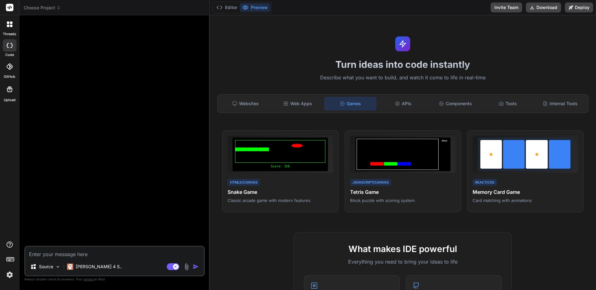
click at [130, 249] on textarea at bounding box center [114, 252] width 179 height 11
type textarea "ส"
type textarea "x"
type textarea "สร"
type textarea "x"
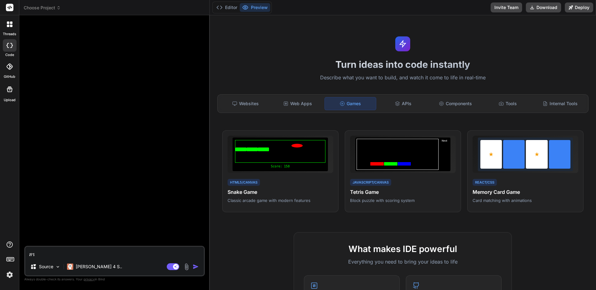
type textarea "สร้"
type textarea "x"
type textarea "สร้า"
type textarea "x"
type textarea "สร้าง"
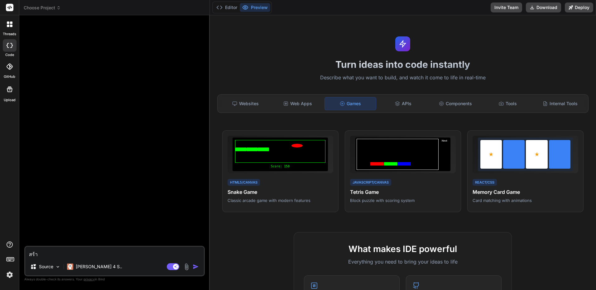
type textarea "x"
type textarea "สร้างเ"
type textarea "x"
type textarea "สร้างเก"
type textarea "x"
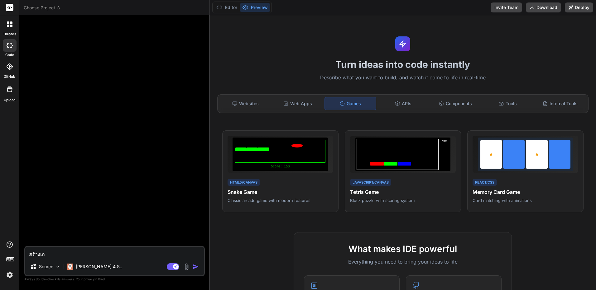
type textarea "สร้างเกม"
type textarea "x"
type textarea "สร้างเกม"
type textarea "x"
type textarea "สร้างเกม M"
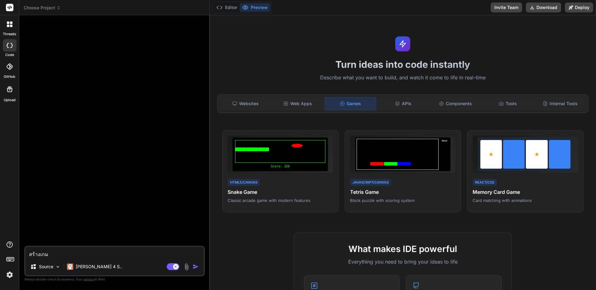
type textarea "x"
type textarea "สร้างเกม MM"
type textarea "x"
type textarea "สร้างเกม MMR"
type textarea "x"
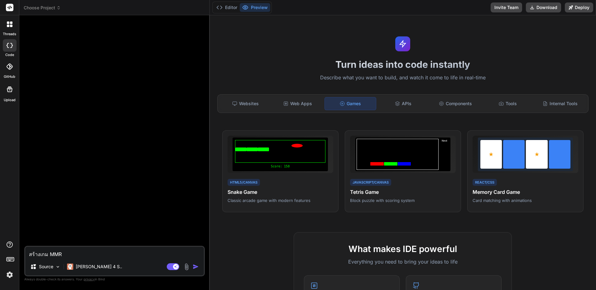
type textarea "สร้างเกม MM"
type textarea "x"
type textarea "สร้างเกม MMO"
type textarea "x"
type textarea "สร้างเกม MMOR"
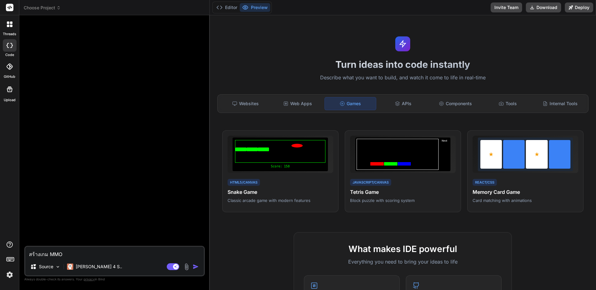
type textarea "x"
type textarea "สร้างเกม MMORP"
type textarea "x"
type textarea "สร้างเกม MMORPG"
type textarea "x"
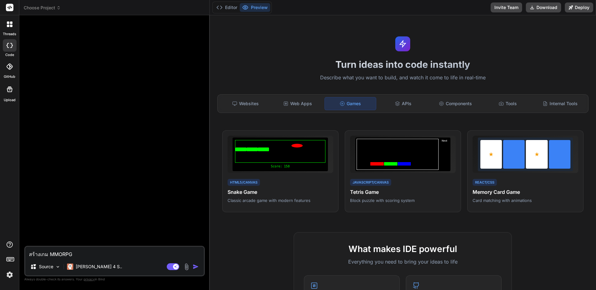
type textarea "สร้างเกม MMORPG"
type textarea "x"
type textarea "สร้างเกม MMORPG ใ"
type textarea "x"
type textarea "สร้างเกม MMORPG ให"
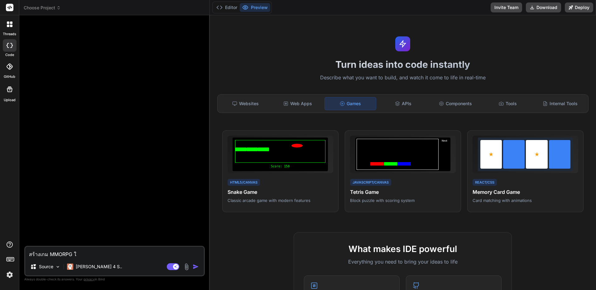
type textarea "x"
type textarea "สร้างเกม MMORPG ให่"
type textarea "x"
type textarea "สร้างเกม MMORPG ให่ห"
type textarea "x"
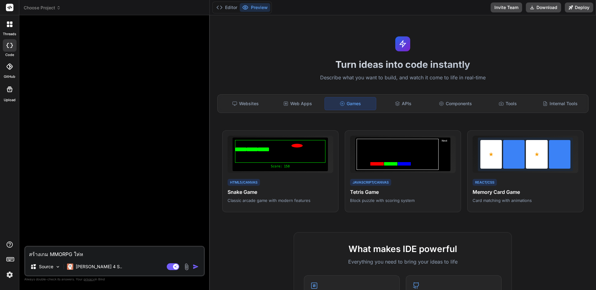
type textarea "สร้างเกม MMORPG ให่หน"
type textarea "x"
type textarea "สร้างเกม MMORPG ให่หน่"
type textarea "x"
type textarea "สร้างเกม MMORPG ให่หน่อ"
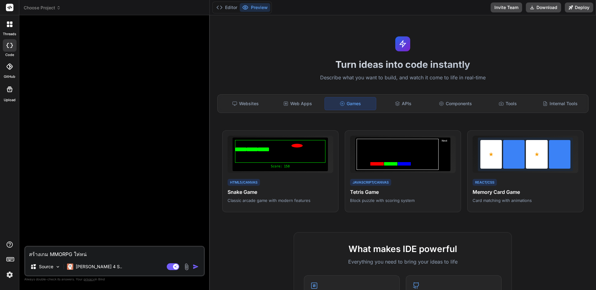
type textarea "x"
type textarea "สร้างเกม MMORPG ให่หน่"
type textarea "x"
type textarea "สร้างเกม MMORPG ให่หน"
type textarea "x"
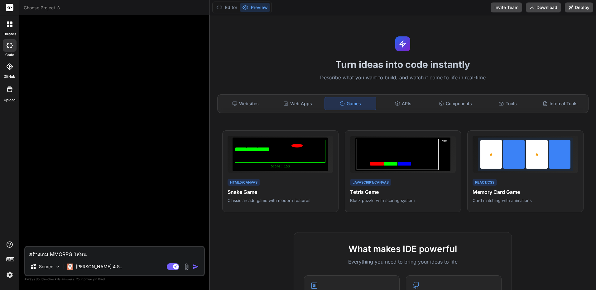
type textarea "สร้างเกม MMORPG ให่ห"
type textarea "x"
type textarea "สร้างเกม MMORPG ให่"
type textarea "x"
type textarea "สร้างเกม MMORPG ให"
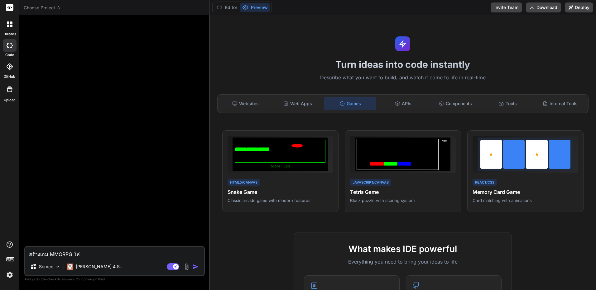
type textarea "x"
type textarea "สร้างเกม MMORPG ให้"
type textarea "x"
type textarea "สร้างเกม MMORPG ให้ห"
type textarea "x"
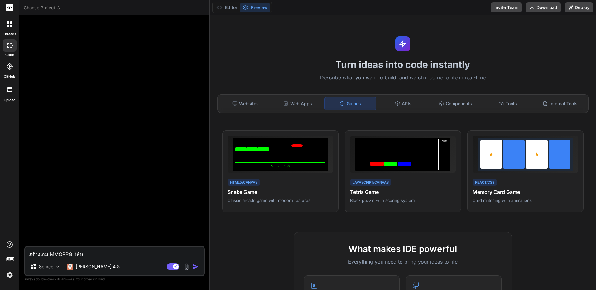
type textarea "สร้างเกม MMORPG ให้หน"
type textarea "x"
type textarea "สร้างเกม MMORPG ให้หน่"
type textarea "x"
type textarea "สร้างเกม MMORPG ให้หน่อ"
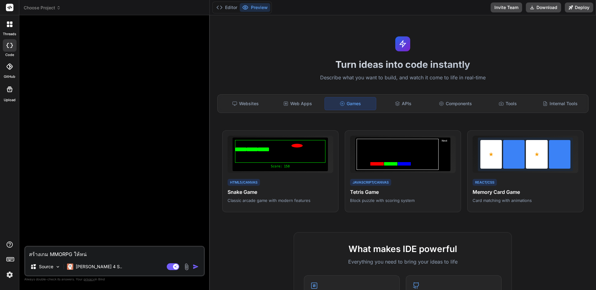
type textarea "x"
type textarea "สร้างเกม MMORPG ให้หน่อย"
type textarea "x"
type textarea "สร้างเกม MMORPG ให้หน่อย"
type textarea "x"
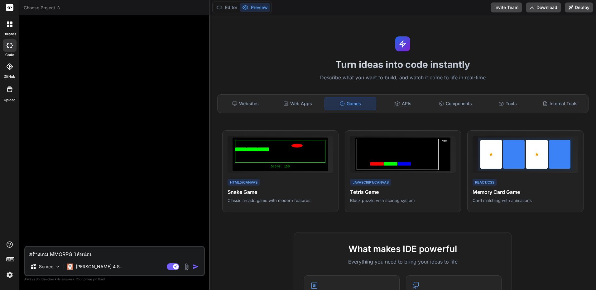
type textarea "สร้างเกม MMORPG ให้หน่อย แ"
type textarea "x"
type textarea "สร้างเกม MMORPG ให้หน่อย แน"
type textarea "x"
type textarea "สร้างเกม MMORPG ให้หน่อย แนว"
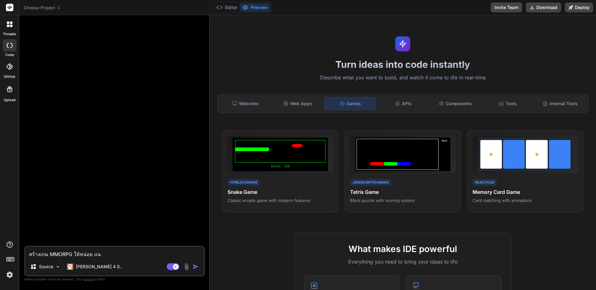
type textarea "x"
type textarea "สร้างเกม MMORPG ให้หน่อย แนวเ"
type textarea "x"
type textarea "สร้างเกม MMORPG ให้หน่อย แนวเก"
type textarea "x"
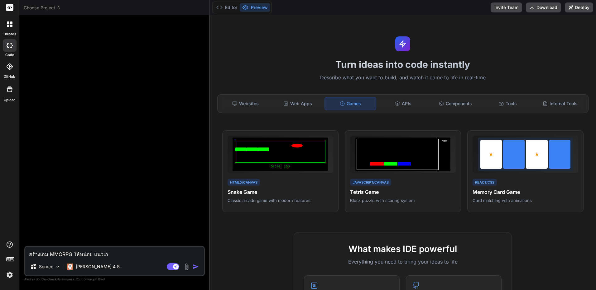
type textarea "สร้างเกม MMORPG ให้หน่อย แนวเก็"
type textarea "x"
type textarea "สร้างเกม MMORPG ให้หน่อย แนวเก็บ"
type textarea "x"
type textarea "สร้างเกม MMORPG ให้หน่อย แนวเก็บเ"
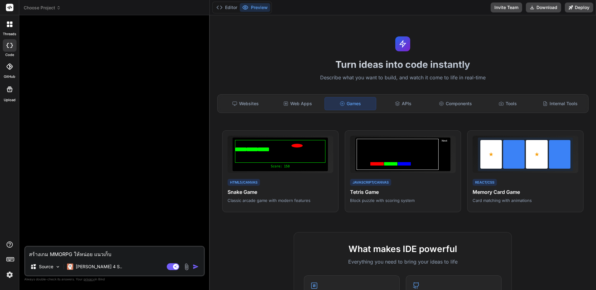
type textarea "x"
type textarea "สร้างเกม MMORPG ให้หน่อย แนวเก็บเว"
type textarea "x"
type textarea "สร้างเกม MMORPG ให้หน่อย แนวเก็บเวล"
type textarea "x"
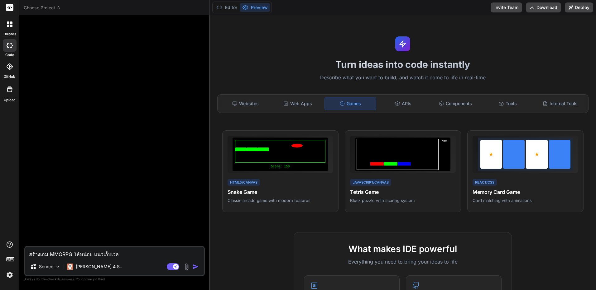
type textarea "สร้างเกม MMORPG ให้หน่อย แนวเก็บเวลม"
type textarea "x"
type textarea "สร้างเกม MMORPG ให้หน่อย แนวเก็บเวลมี"
type textarea "x"
type textarea "สร้างเกม MMORPG ให้หน่อย แนวเก็บเวลมีด"
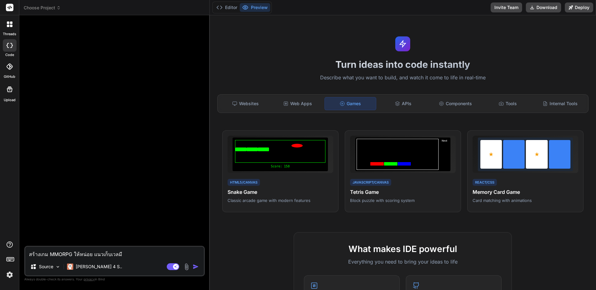
type textarea "x"
type textarea "สร้างเกม MMORPG ให้หน่อย แนวเก็บเวลมีด่"
type textarea "x"
type textarea "สร้างเกม MMORPG ให้หน่อย แนวเก็บเวลมีด่า"
type textarea "x"
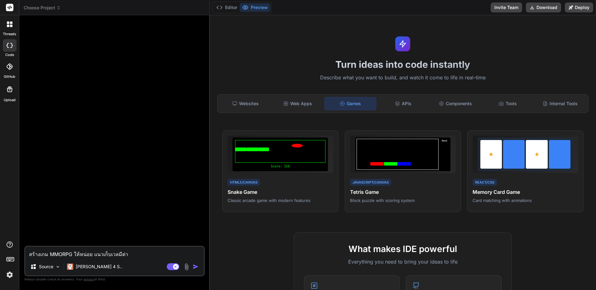
type textarea "สร้างเกม MMORPG ให้หน่อย แนวเก็บเวลมีด่าน"
type textarea "x"
type textarea "สร้างเกม MMORPG ให้หน่อย แนวเก็บเวลมีด่าน"
type textarea "x"
type textarea "สร้างเกม MMORPG ให้หน่อย แนวเก็บเวลมีด่าน ภ"
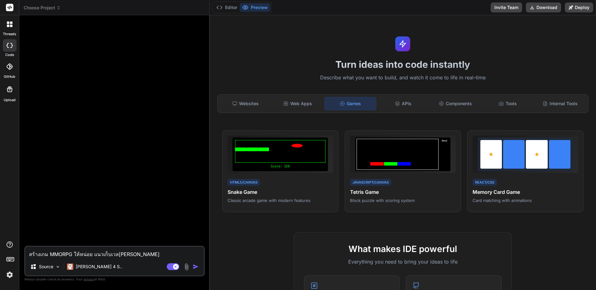
type textarea "x"
type textarea "สร้างเกม MMORPG ให้หน่อย แนวเก็บเวลมีด่าน ภา"
type textarea "x"
type textarea "สร้างเกม MMORPG ให้หน่อย แนวเก็บเวลมีด่าน ภาพ"
type textarea "x"
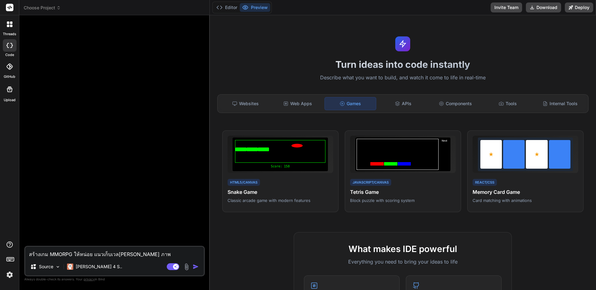
type textarea "สร้างเกม MMORPG ให้หน่อย แนวเก็บเวลมีด่าน ภาพค"
type textarea "x"
type textarea "สร้างเกม MMORPG ให้หน่อย แนวเก็บเวลมีด่าน ภาพคล"
type textarea "x"
type textarea "สร้างเกม MMORPG ให้หน่อย แนวเก็บเวลมีด่าน ภาพคล้"
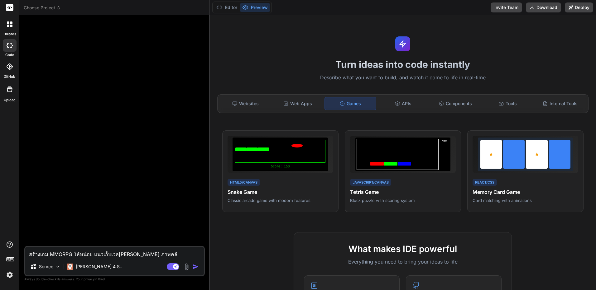
type textarea "x"
type textarea "สร้างเกม MMORPG ให้หน่อย แนวเก็บเวลมีด่าน ภาพคล้า"
type textarea "x"
type textarea "สร้างเกม MMORPG ให้หน่อย แนวเก็บเวลมีด่าน ภาพคล้าย"
type textarea "x"
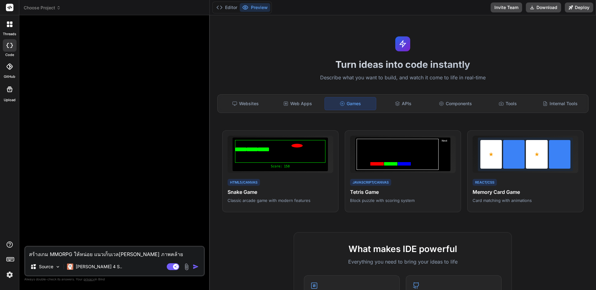
type textarea "สร้างเกม MMORPG ให้หน่อย แนวเก็บเวลมีด่าน ภาพคล้าย"
type textarea "x"
type textarea "สร้างเกม MMORPG ให้หน่อย แนวเก็บเวลมีด่าน ภาพคล้าย q"
type textarea "x"
type textarea "สร้างเกม MMORPG ให้หน่อย แนวเก็บเวลมีด่าน ภาพคล้าย q"
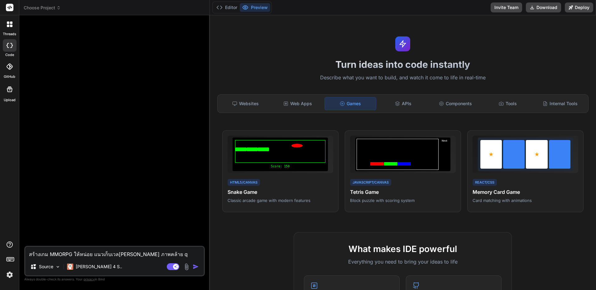
click at [175, 260] on div "สร้างเกม MMORPG ให้หน่อย แนวเก็บเวลมีด่าน ภาพคล้าย q Source Claude 4 S.. Agent …" at bounding box center [114, 261] width 180 height 31
click at [160, 258] on textarea "สร้างเกม MMORPG ให้หน่อย แนวเก็บเวลมีด่าน ภาพคล้าย q" at bounding box center [114, 252] width 179 height 11
type textarea "สร้างเกม MMORPG ให้หน่อย แนวเก็บเวลมีด่าน ภาพคล้าย"
type textarea "x"
type textarea "สร้างเกม MMORPG ให้หน่อย แนวเก็บเวลมีด่าน ภาพคล้าย ๆ"
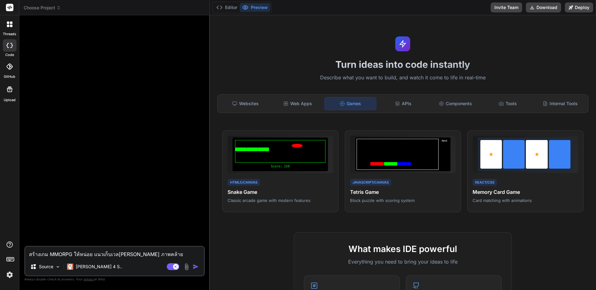
type textarea "x"
type textarea "สร้างเกม MMORPG ให้หน่อย แนวเก็บเวลมีด่าน ภาพคล้าย ๆ"
type textarea "x"
type textarea "สร้างเกม MMORPG ให้หน่อย แนวเก็บเวลมีด่าน ภาพคล้าย ๆ p"
type textarea "x"
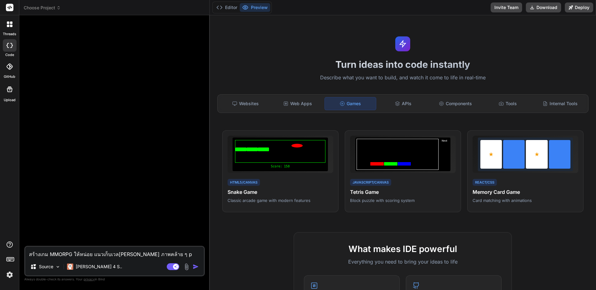
type textarea "สร้างเกม MMORPG ให้หน่อย แนวเก็บเวลมีด่าน ภาพคล้าย ๆ po"
type textarea "x"
type textarea "สร้างเกม MMORPG ให้หน่อย แนวเก็บเวลมีด่าน ภาพคล้าย ๆ pok"
type textarea "x"
type textarea "สร้างเกม MMORPG ให้หน่อย แนวเก็บเวลมีด่าน ภาพคล้าย ๆ poke"
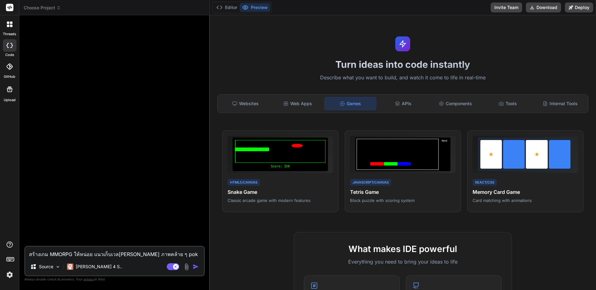
type textarea "x"
type textarea "สร้างเกม MMORPG ให้หน่อย แนวเก็บเวลมีด่าน ภาพคล้าย ๆ pokem"
type textarea "x"
type textarea "สร้างเกม MMORPG ให้หน่อย แนวเก็บเวลมีด่าน ภาพคล้าย ๆ pokemo"
type textarea "x"
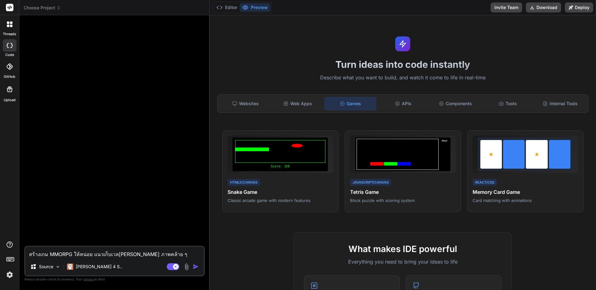
type textarea "สร้างเกม MMORPG ให้หน่อย แนวเก็บเวลมีด่าน ภาพคล้าย ๆ pokemon"
type textarea "x"
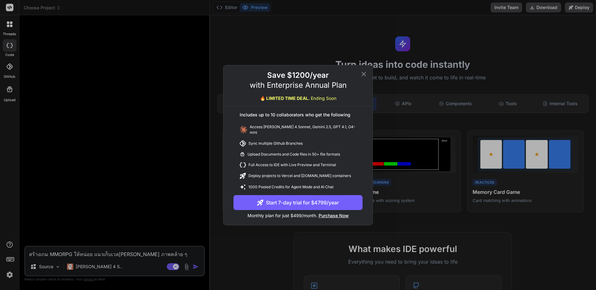
type textarea "สร้างเกม MMORPG ให้หน่อย แนวเก็บเวลมีด่าน ภาพคล้าย ๆ pokemon"
click at [363, 74] on icon at bounding box center [363, 73] width 7 height 7
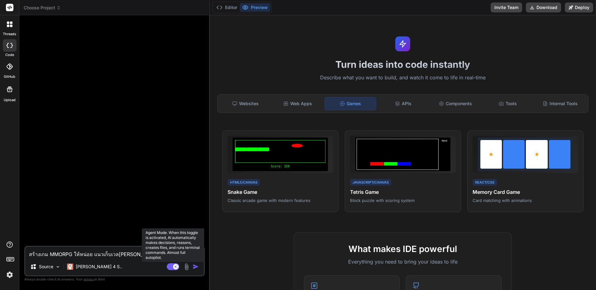
click at [175, 268] on rect at bounding box center [176, 267] width 6 height 6
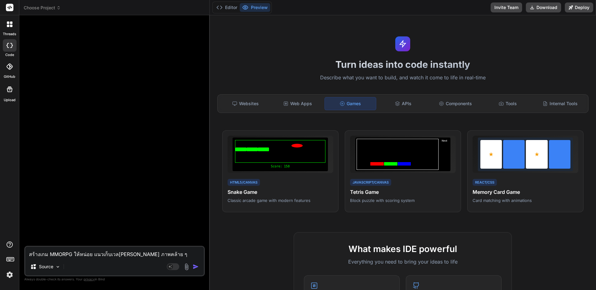
click at [193, 268] on img "button" at bounding box center [196, 267] width 6 height 6
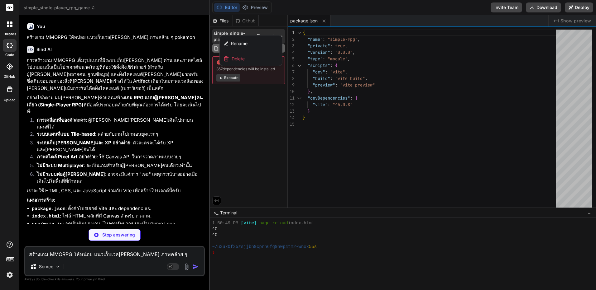
type textarea "x"
type textarea "</body> </html>"
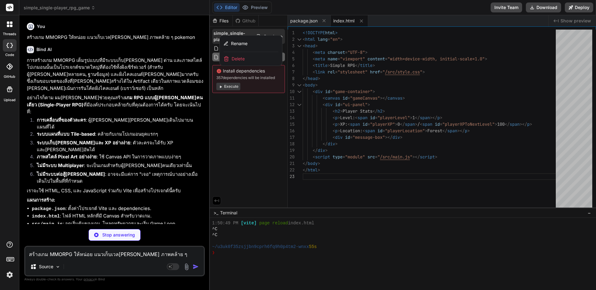
type textarea "x"
type textarea "min-height: 80px; overflow-y: auto; font-size: 0.8em; color: #ccc; margin-top: …"
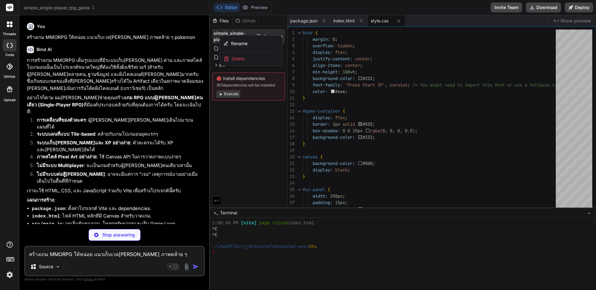
click at [399, 109] on div at bounding box center [403, 152] width 387 height 275
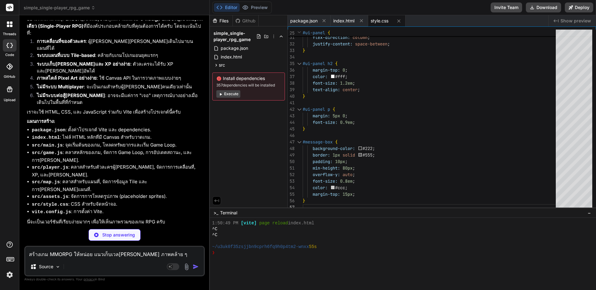
scroll to position [114, 0]
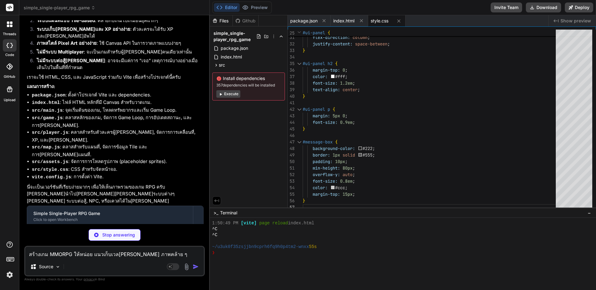
type textarea "x"
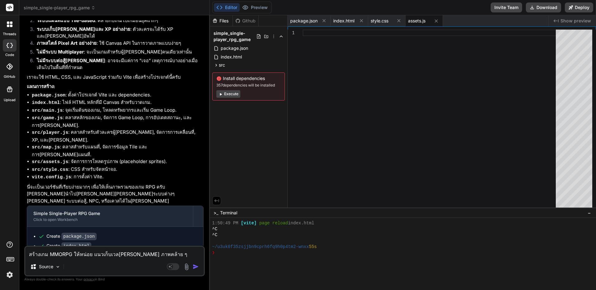
scroll to position [108, 0]
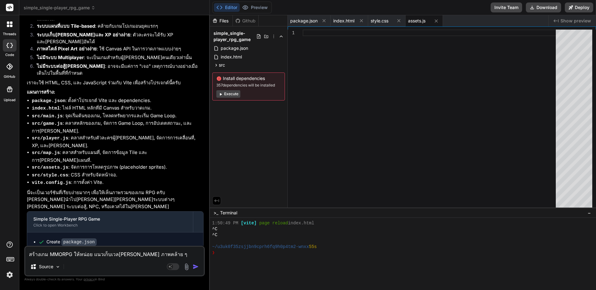
click at [167, 252] on textarea "สร้างเกม MMORPG ให้หน่อย แนวเก็บเวลมีด่าน ภาพคล้าย ๆ pokemon" at bounding box center [114, 252] width 179 height 11
type textarea "-"
type textarea "x"
type textarea "-v"
type textarea "x"
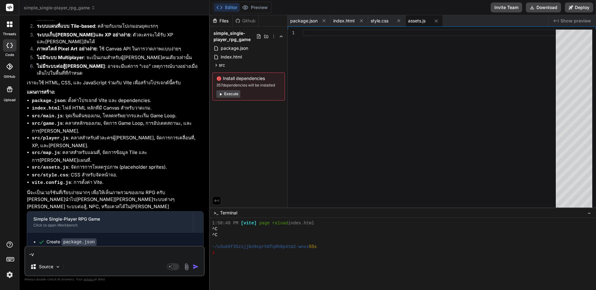
type textarea "-"
type textarea "x"
type textarea "ข"
type textarea "x"
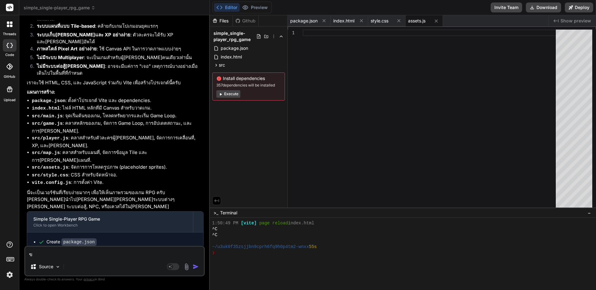
type textarea "ขอ"
type textarea "x"
type textarea "ขอล"
type textarea "x"
type textarea "ขอ"
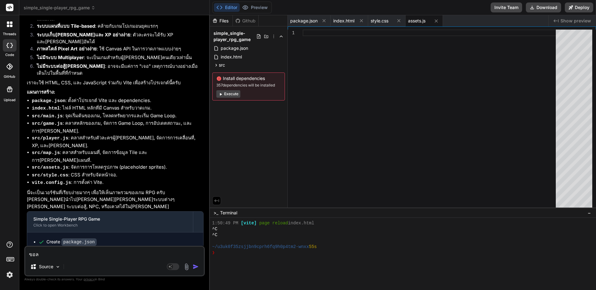
type textarea "x"
type textarea "ขอเ"
type textarea "x"
type textarea "ขอเล"
type textarea "x"
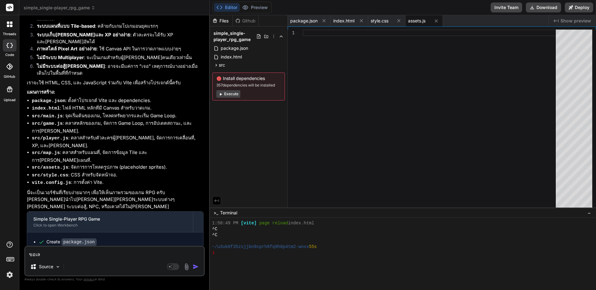
type textarea "ขอเล่"
type textarea "x"
type textarea "ขอเล่น"
type textarea "x"
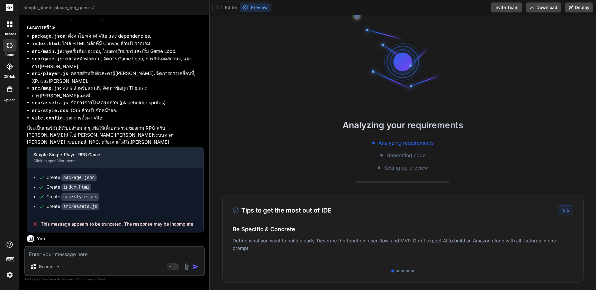
scroll to position [237, 0]
type textarea "x"
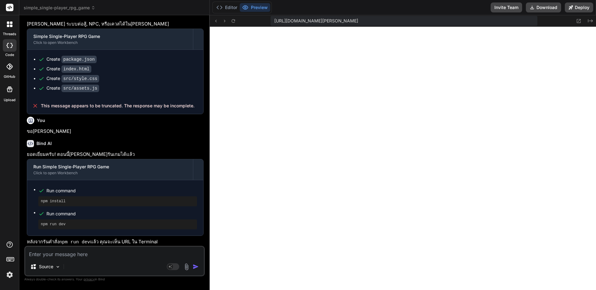
scroll to position [303, 0]
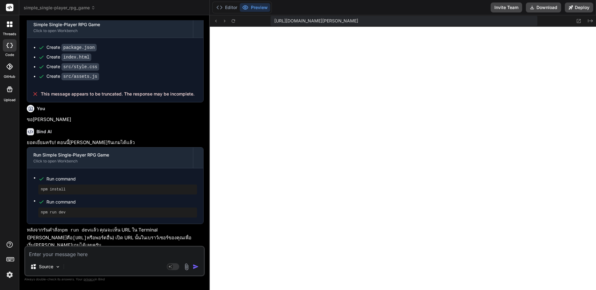
drag, startPoint x: 153, startPoint y: 172, endPoint x: 168, endPoint y: 196, distance: 28.4
click at [163, 258] on div "Source Agent Mode. When this toggle is activated, AI automatically makes decisi…" at bounding box center [114, 261] width 180 height 31
click at [167, 256] on textarea at bounding box center [114, 252] width 179 height 11
click at [169, 253] on textarea at bounding box center [114, 252] width 179 height 11
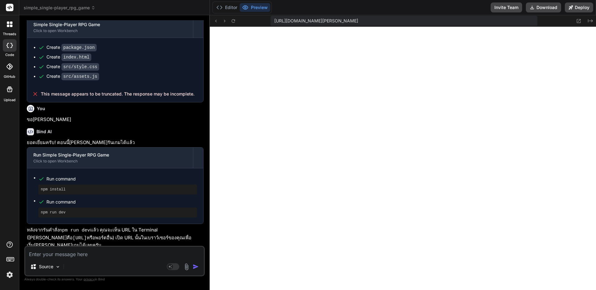
type textarea "ไ"
type textarea "x"
type textarea "ไห"
type textarea "x"
type textarea "ไหน"
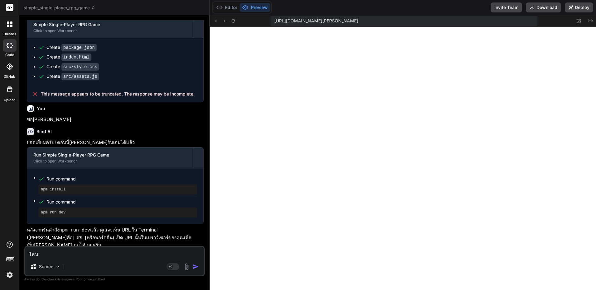
type textarea "x"
type textarea "ไหนล"
type textarea "x"
type textarea "ไหนลอ"
type textarea "x"
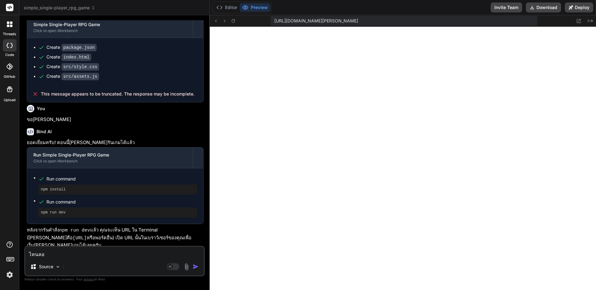
type textarea "ไหนลอง"
type textarea "x"
type textarea "ไหนลองเ"
type textarea "x"
type textarea "ไหนลองเล"
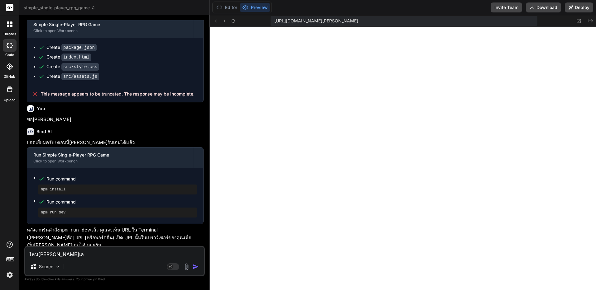
type textarea "x"
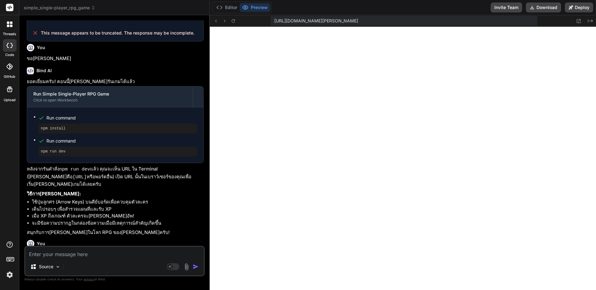
scroll to position [368, 0]
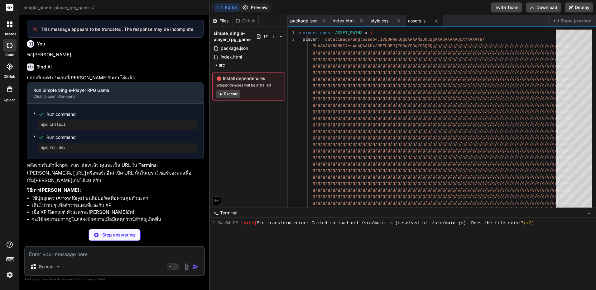
click at [261, 6] on button "Preview" at bounding box center [255, 7] width 31 height 9
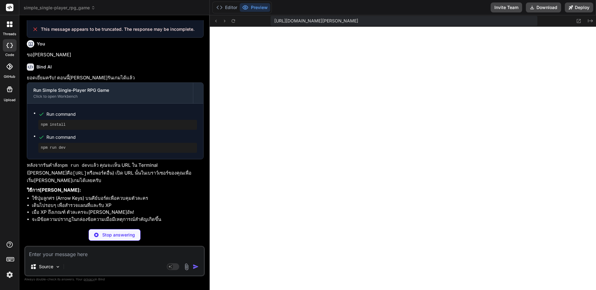
click at [123, 251] on textarea at bounding box center [114, 252] width 179 height 11
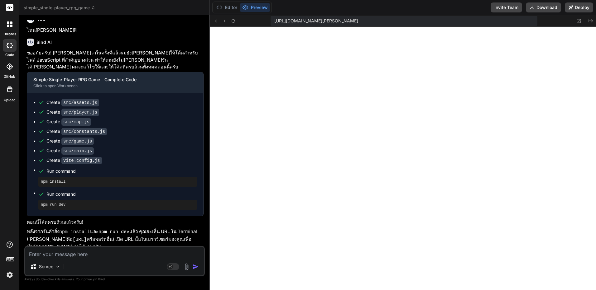
scroll to position [589, 0]
click at [59, 257] on textarea at bounding box center [114, 252] width 179 height 11
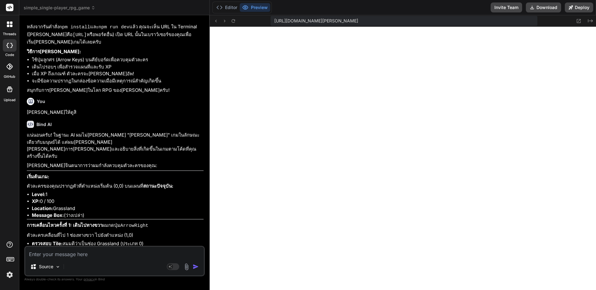
scroll to position [841, 0]
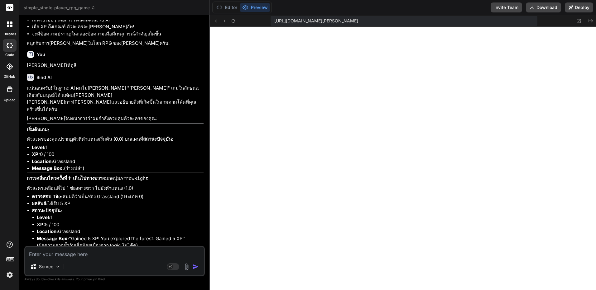
click at [99, 256] on textarea at bounding box center [114, 252] width 179 height 11
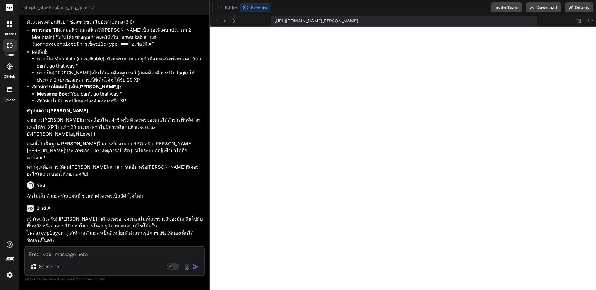
scroll to position [1317, 0]
